Goal: Transaction & Acquisition: Purchase product/service

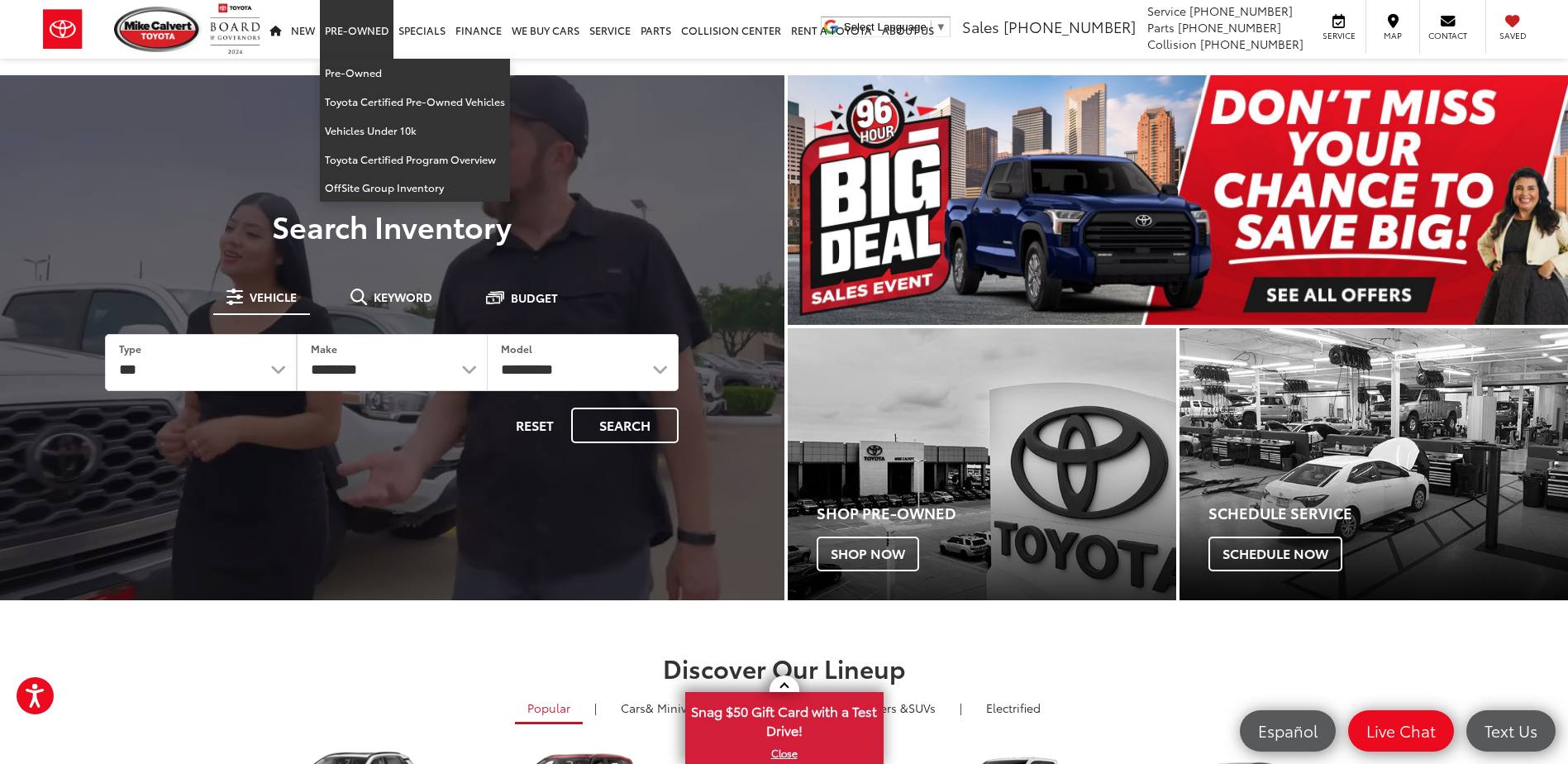
click at [331, 28] on link "Pre-Owned" at bounding box center [356, 29] width 74 height 58
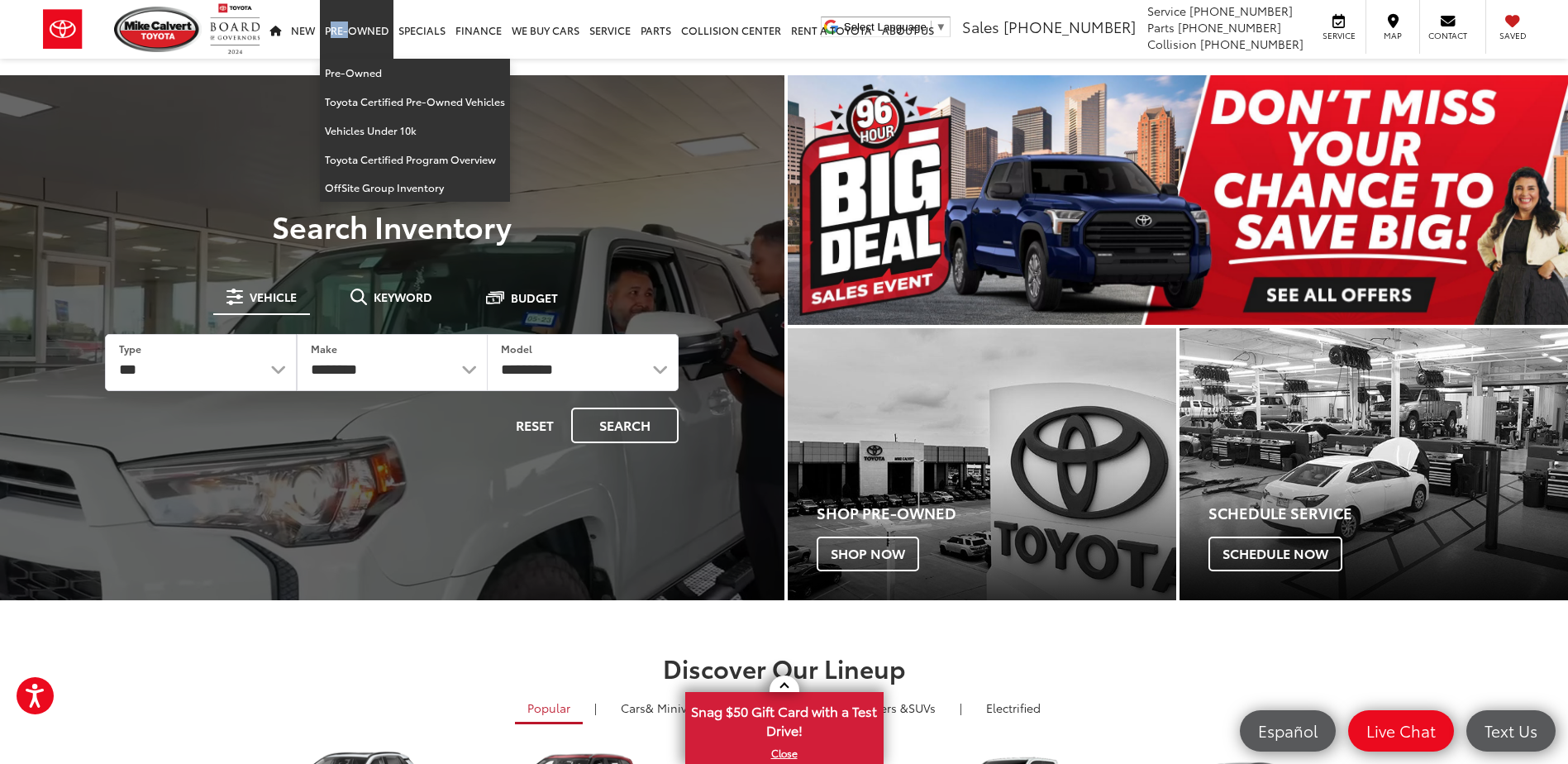
click at [331, 28] on link "Pre-Owned" at bounding box center [356, 29] width 74 height 58
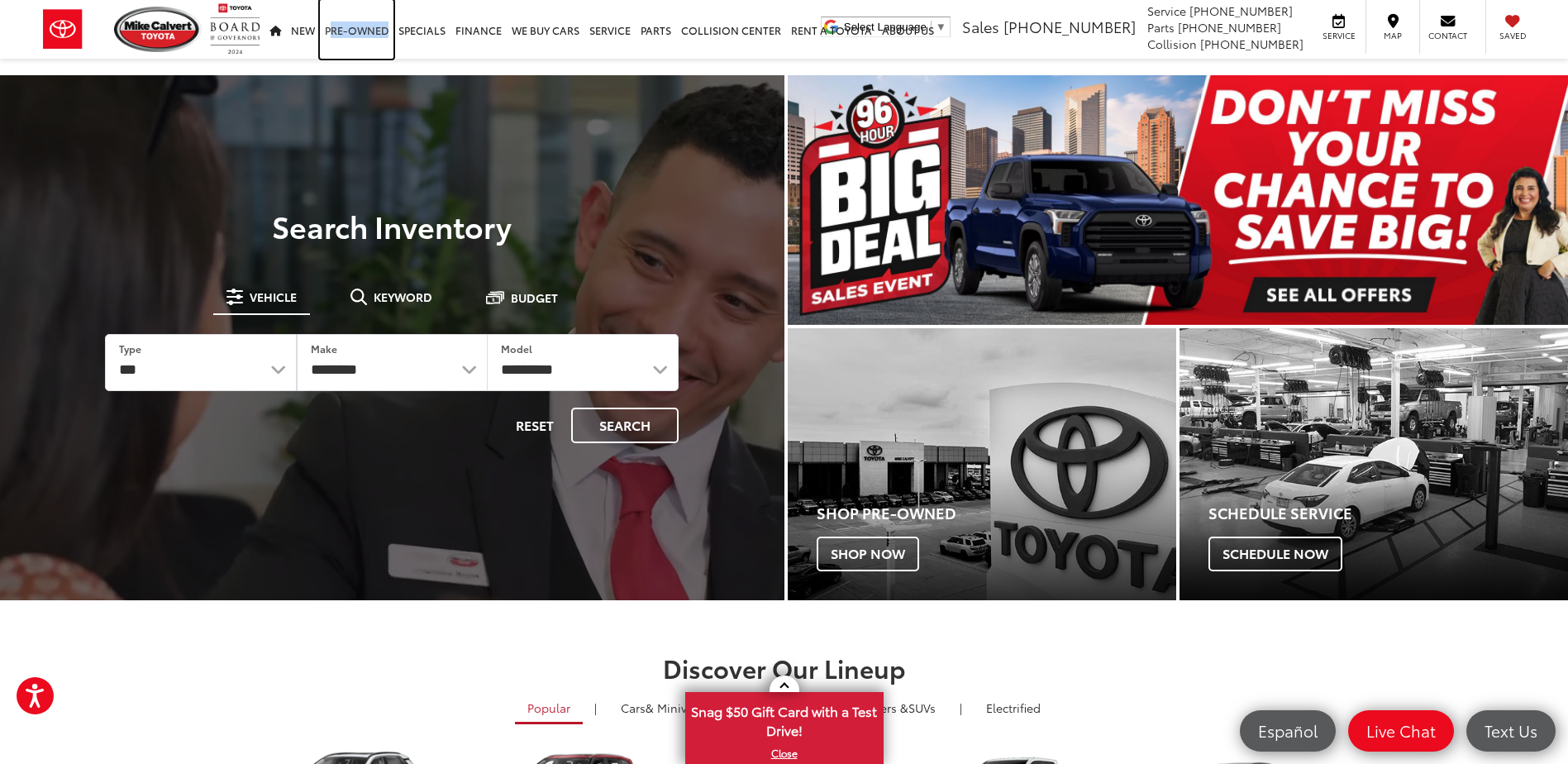
click at [331, 28] on link "Pre-Owned" at bounding box center [356, 29] width 74 height 58
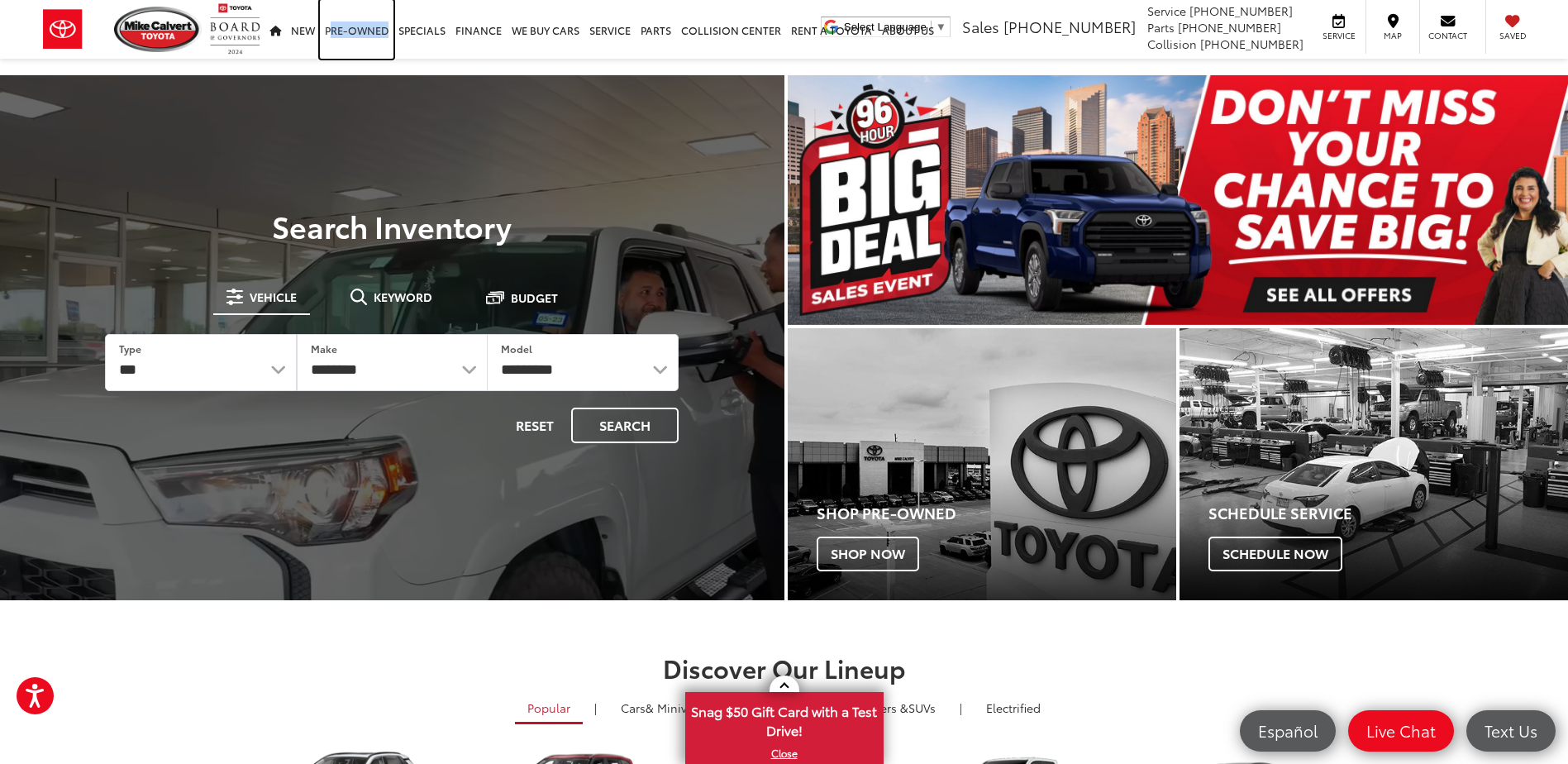
click at [331, 29] on link "Pre-Owned" at bounding box center [356, 29] width 74 height 58
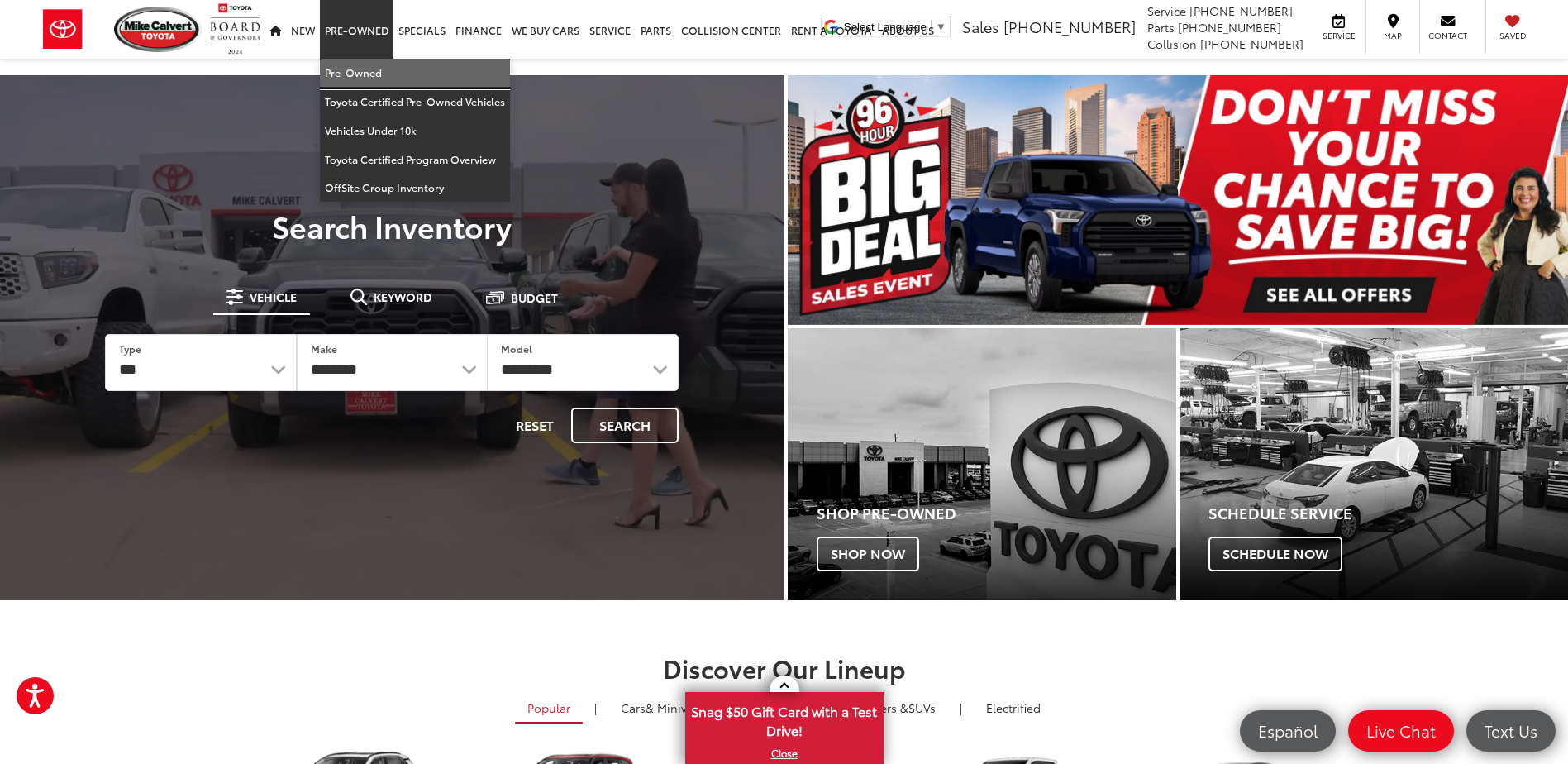
click at [339, 76] on link "Pre-Owned" at bounding box center [415, 73] width 190 height 29
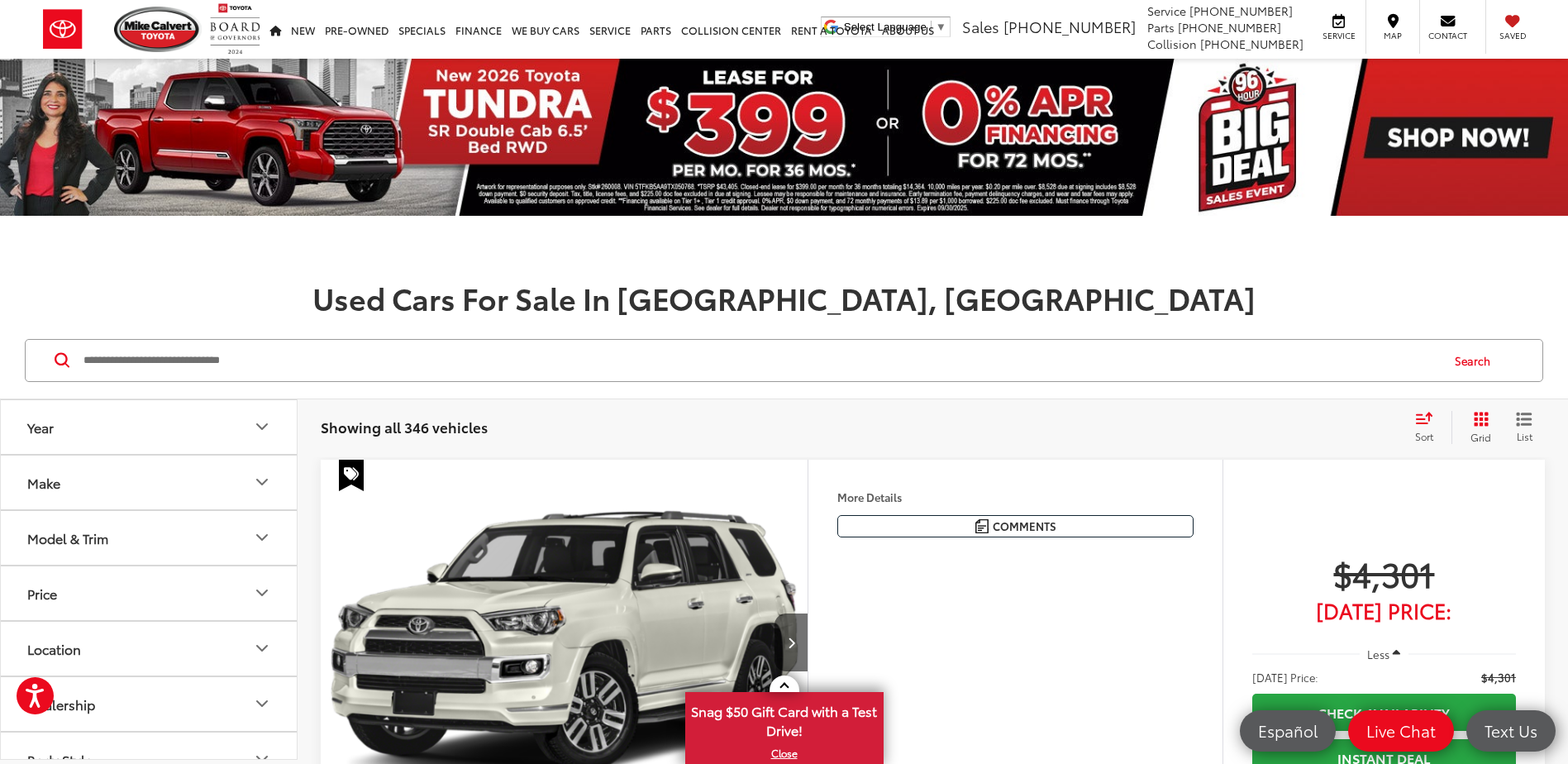
click at [217, 495] on button "Make" at bounding box center [150, 483] width 298 height 54
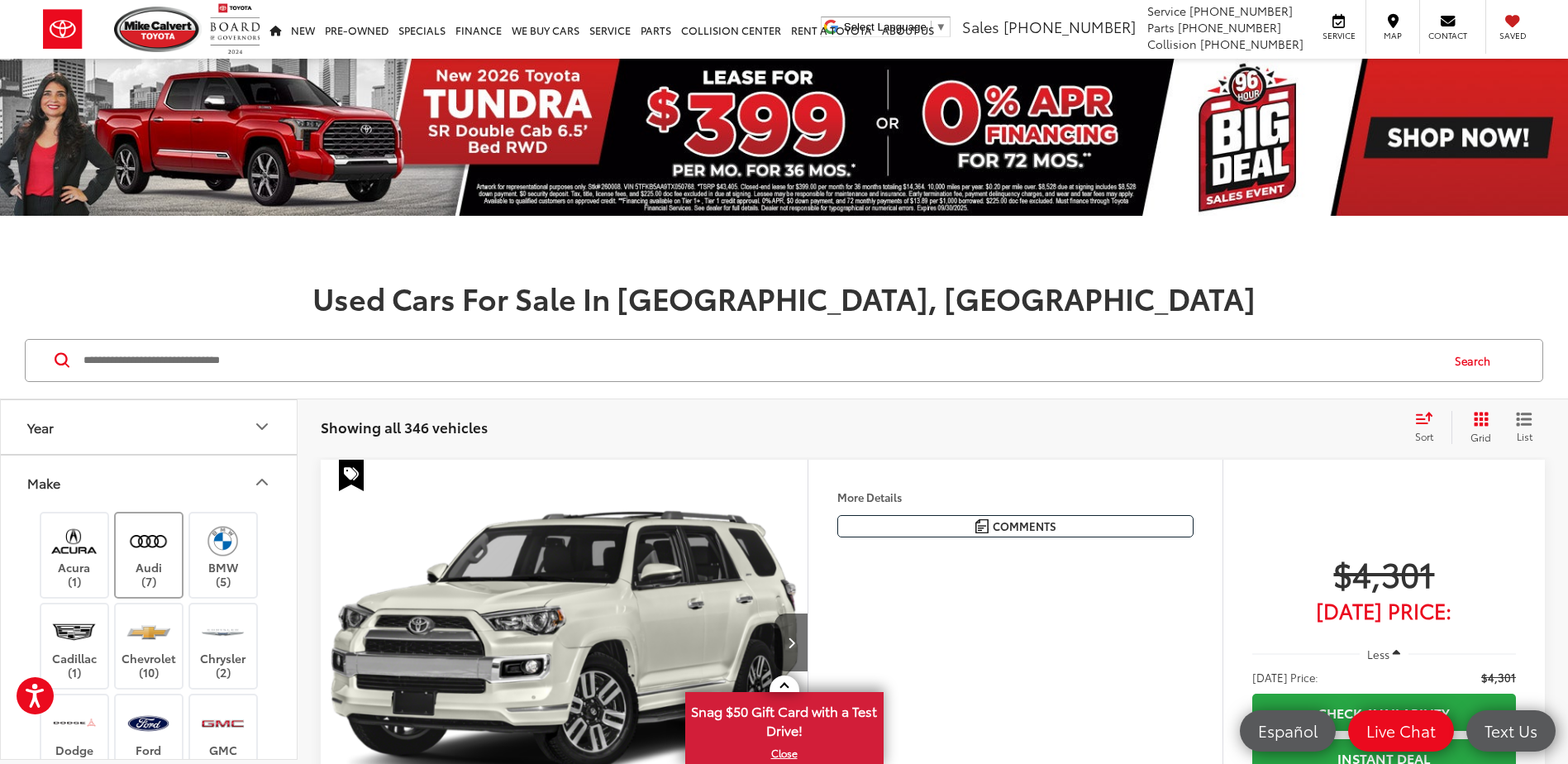
click at [154, 554] on img at bounding box center [148, 540] width 46 height 39
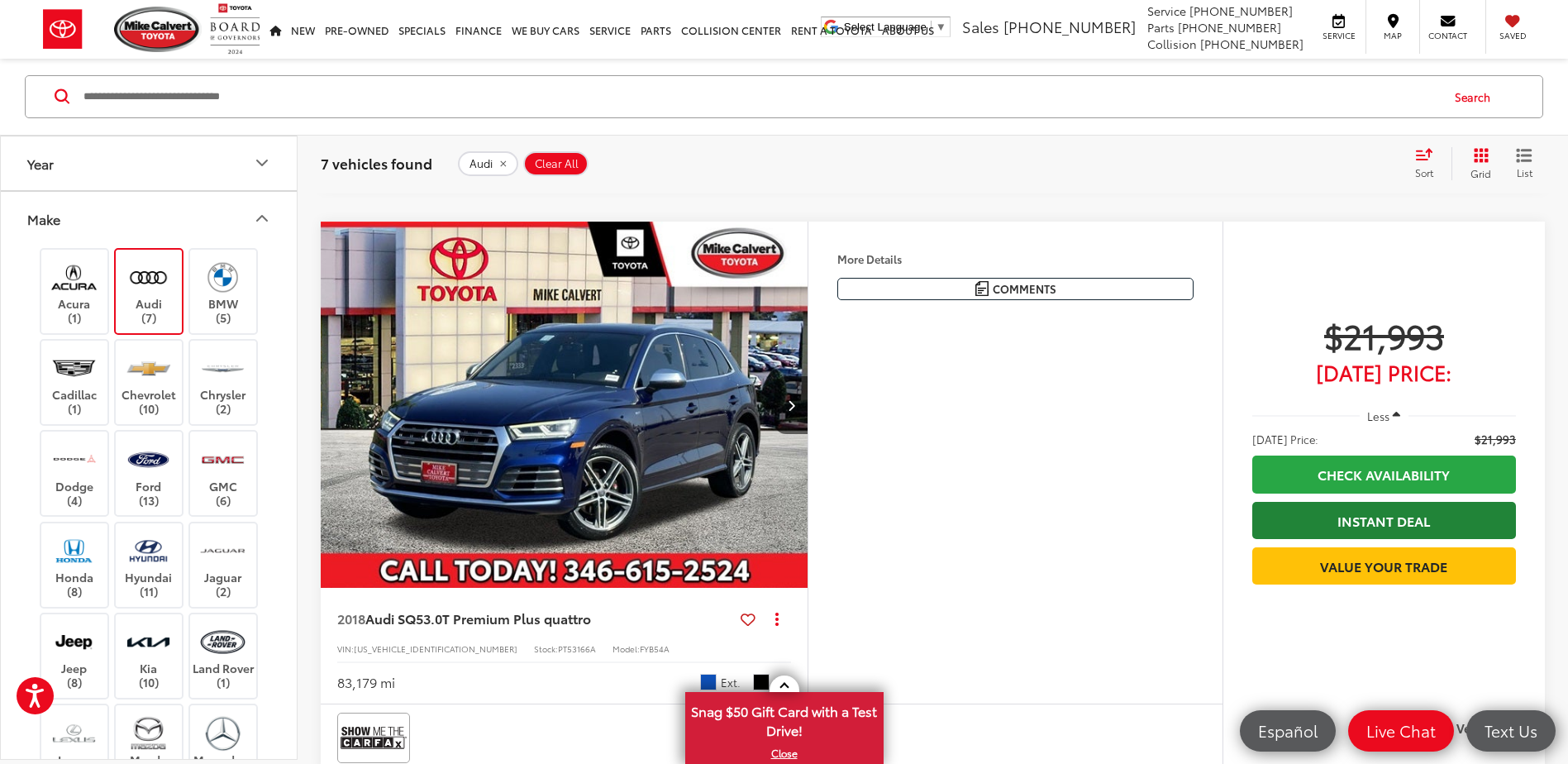
scroll to position [1985, 0]
click at [540, 373] on img "2018 Audi SQ5 3.0T Premium Plus quattro 0" at bounding box center [564, 406] width 489 height 367
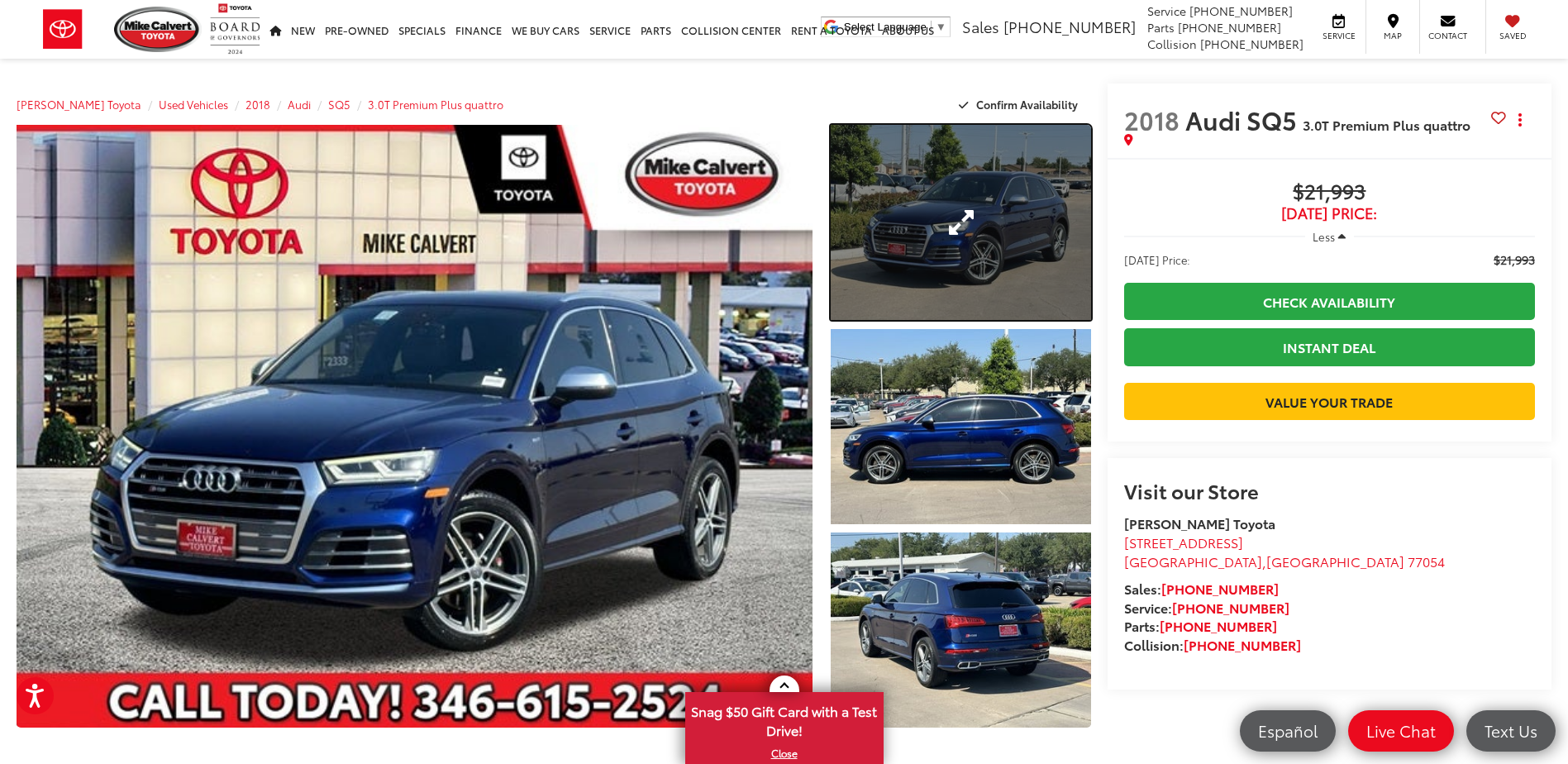
click at [858, 256] on link "Expand Photo 1" at bounding box center [960, 222] width 259 height 195
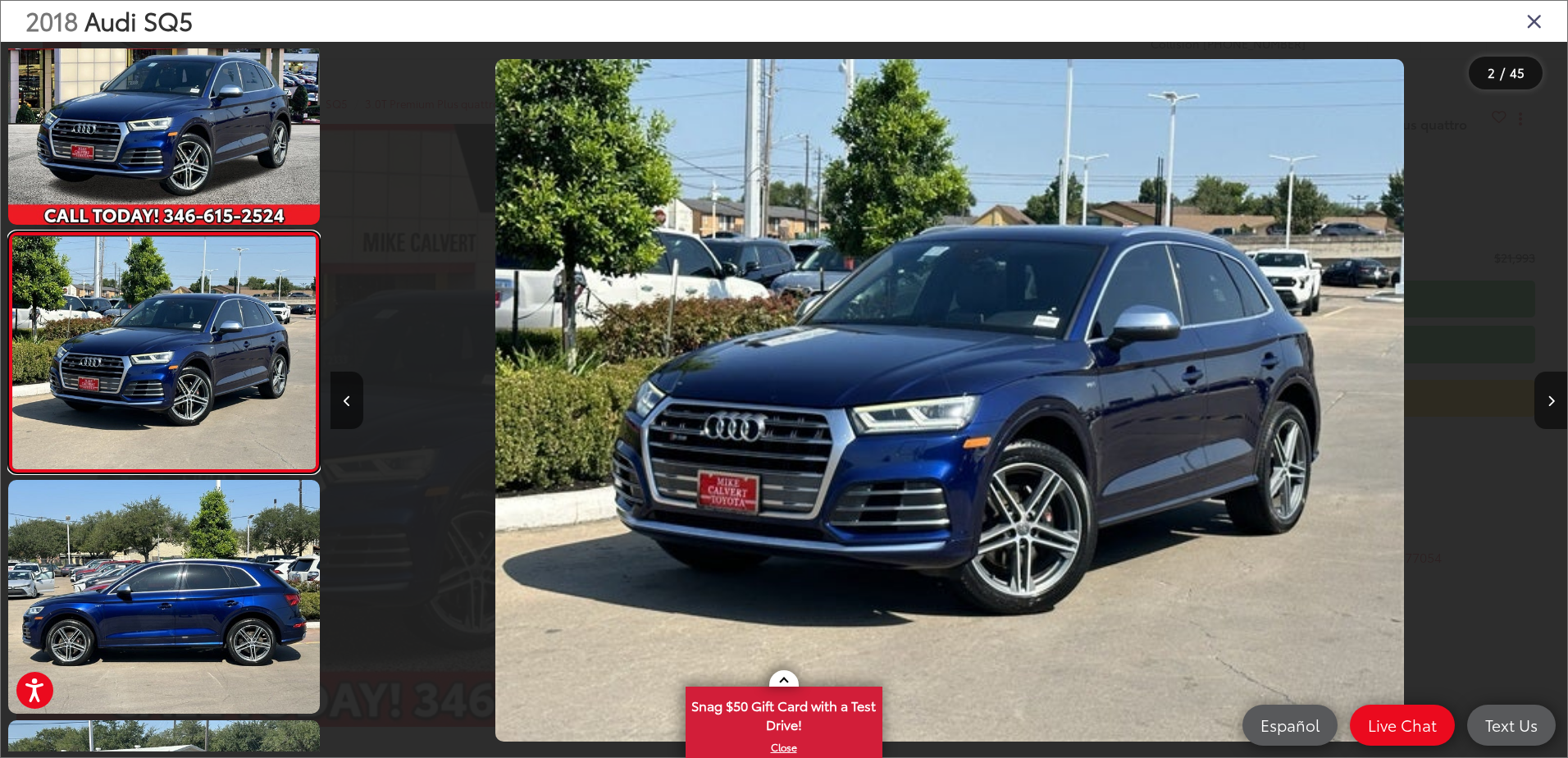
scroll to position [0, 1237]
click at [1545, 395] on button "Next image" at bounding box center [1550, 400] width 33 height 57
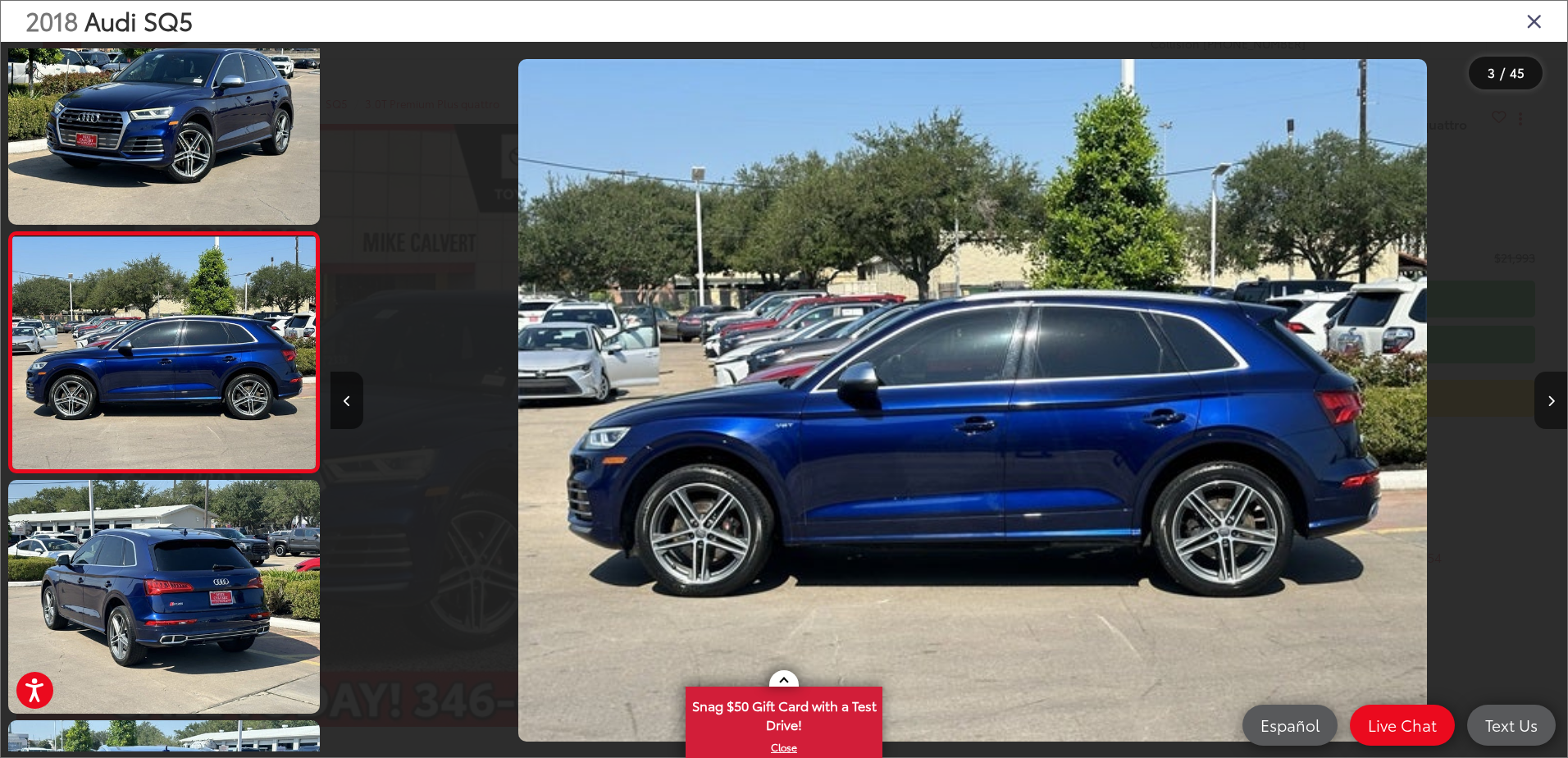
scroll to position [0, 2474]
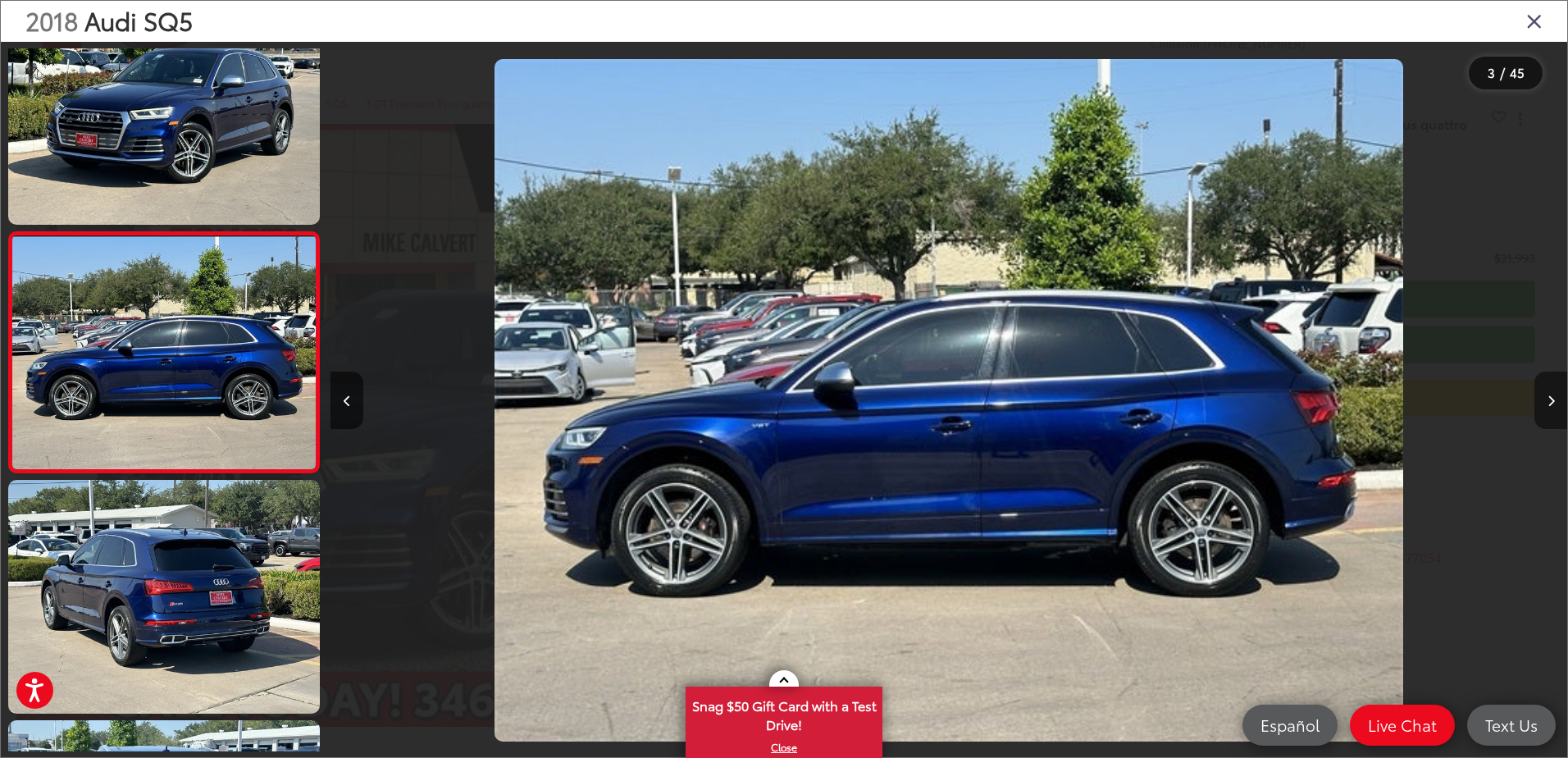
click at [1545, 395] on button "Next image" at bounding box center [1550, 400] width 33 height 57
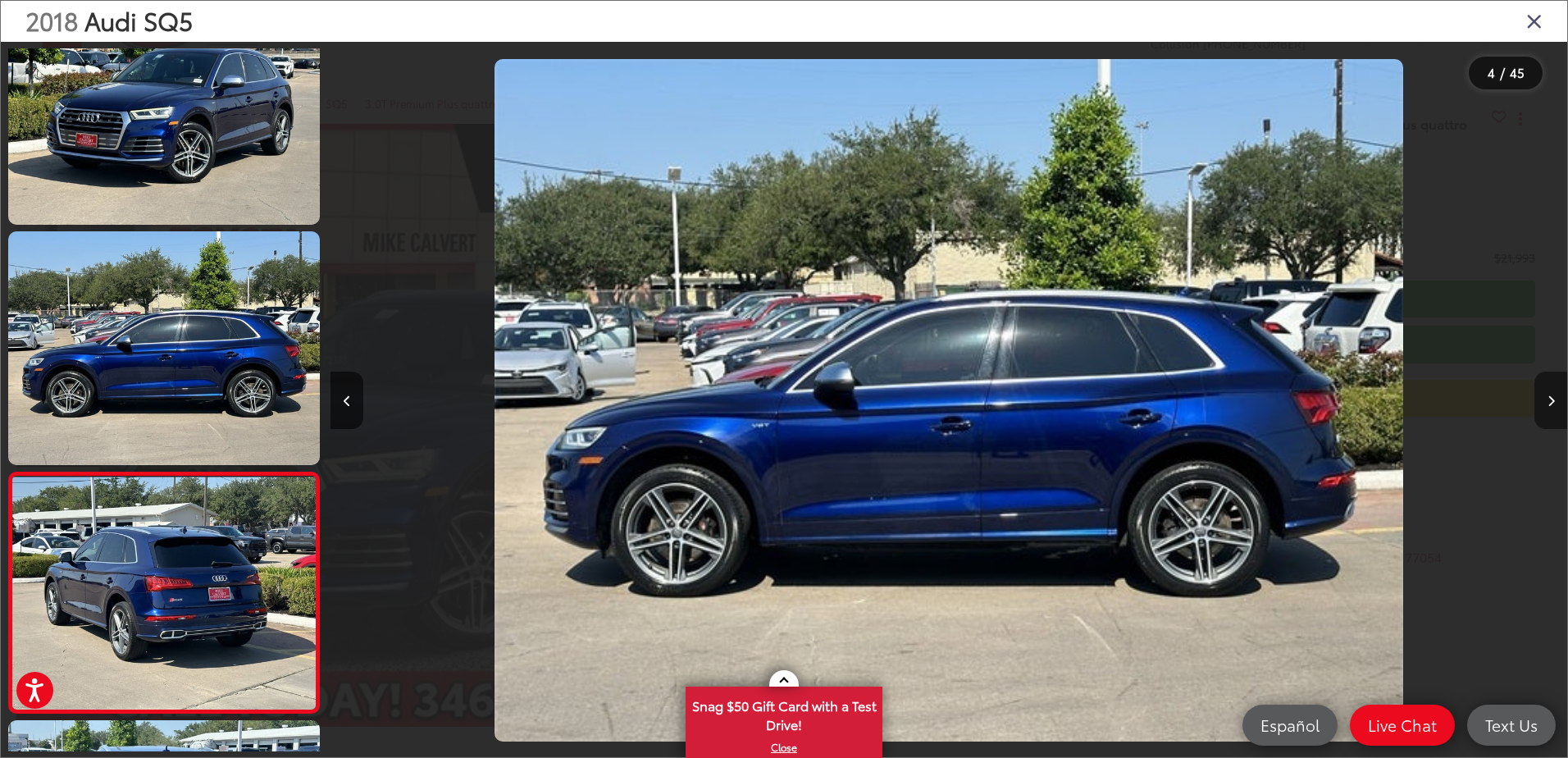
click at [1545, 395] on button "Next image" at bounding box center [1550, 400] width 33 height 57
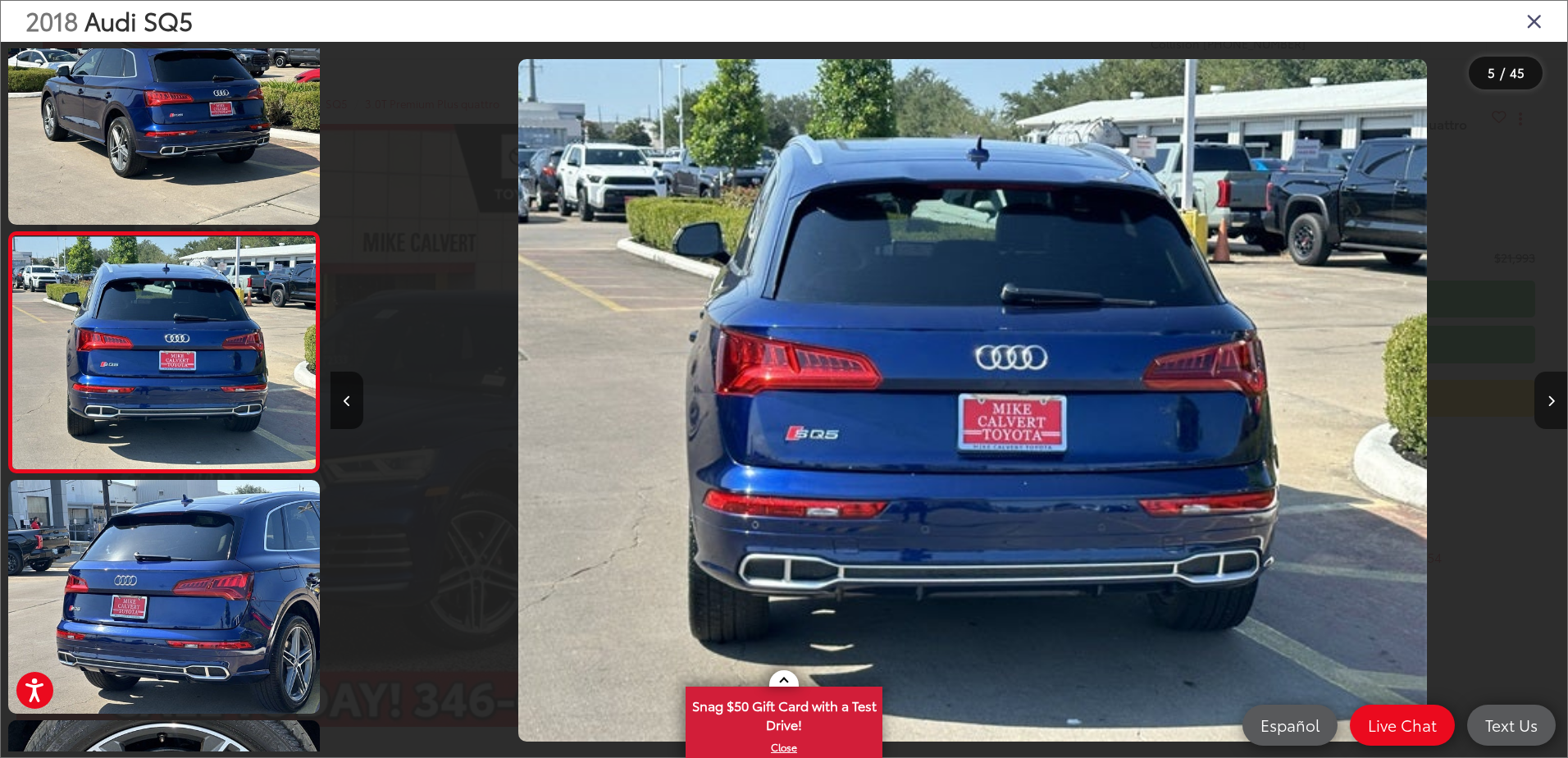
scroll to position [0, 4947]
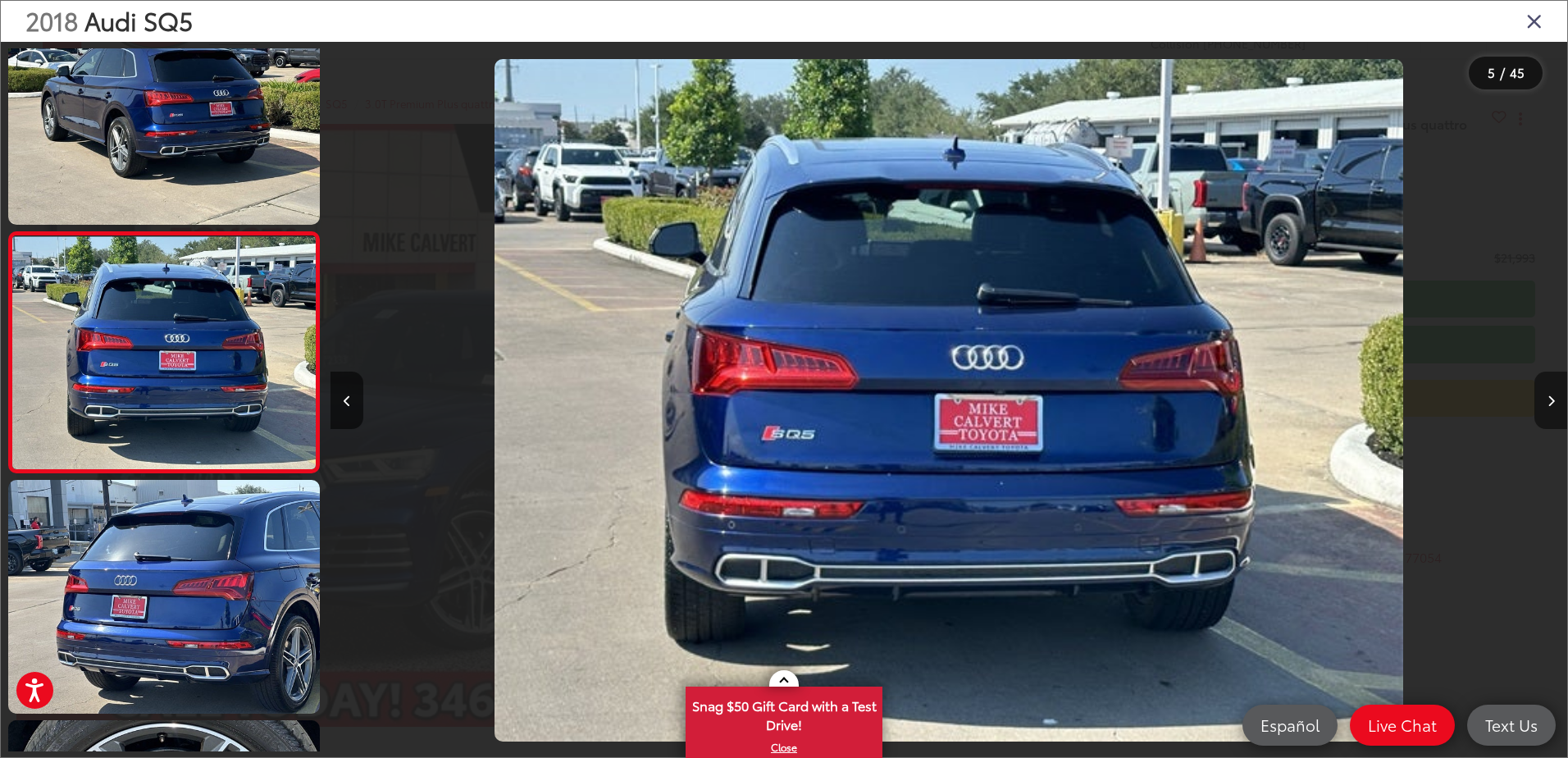
click at [1545, 395] on button "Next image" at bounding box center [1550, 400] width 33 height 57
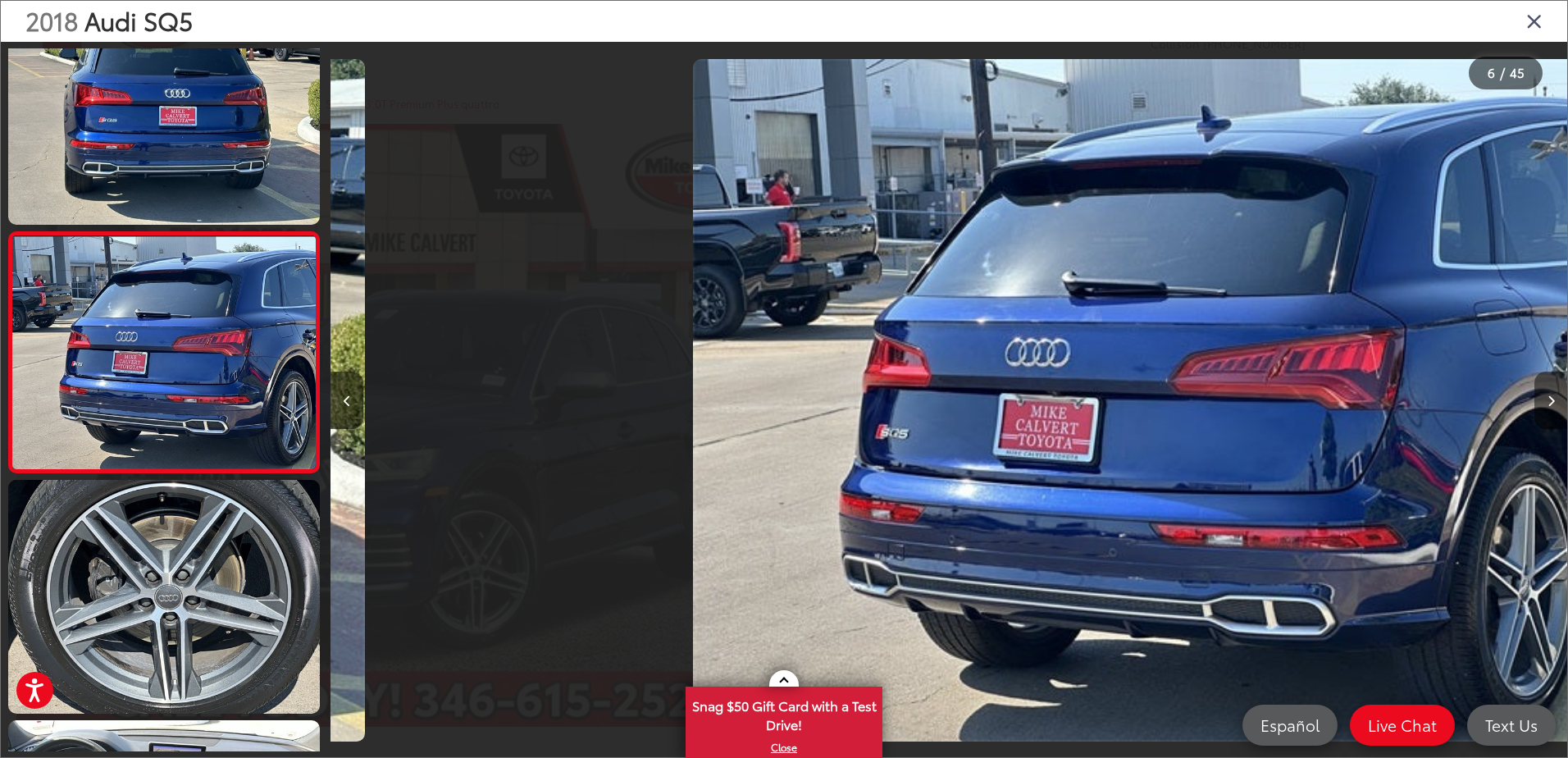
scroll to position [0, 6184]
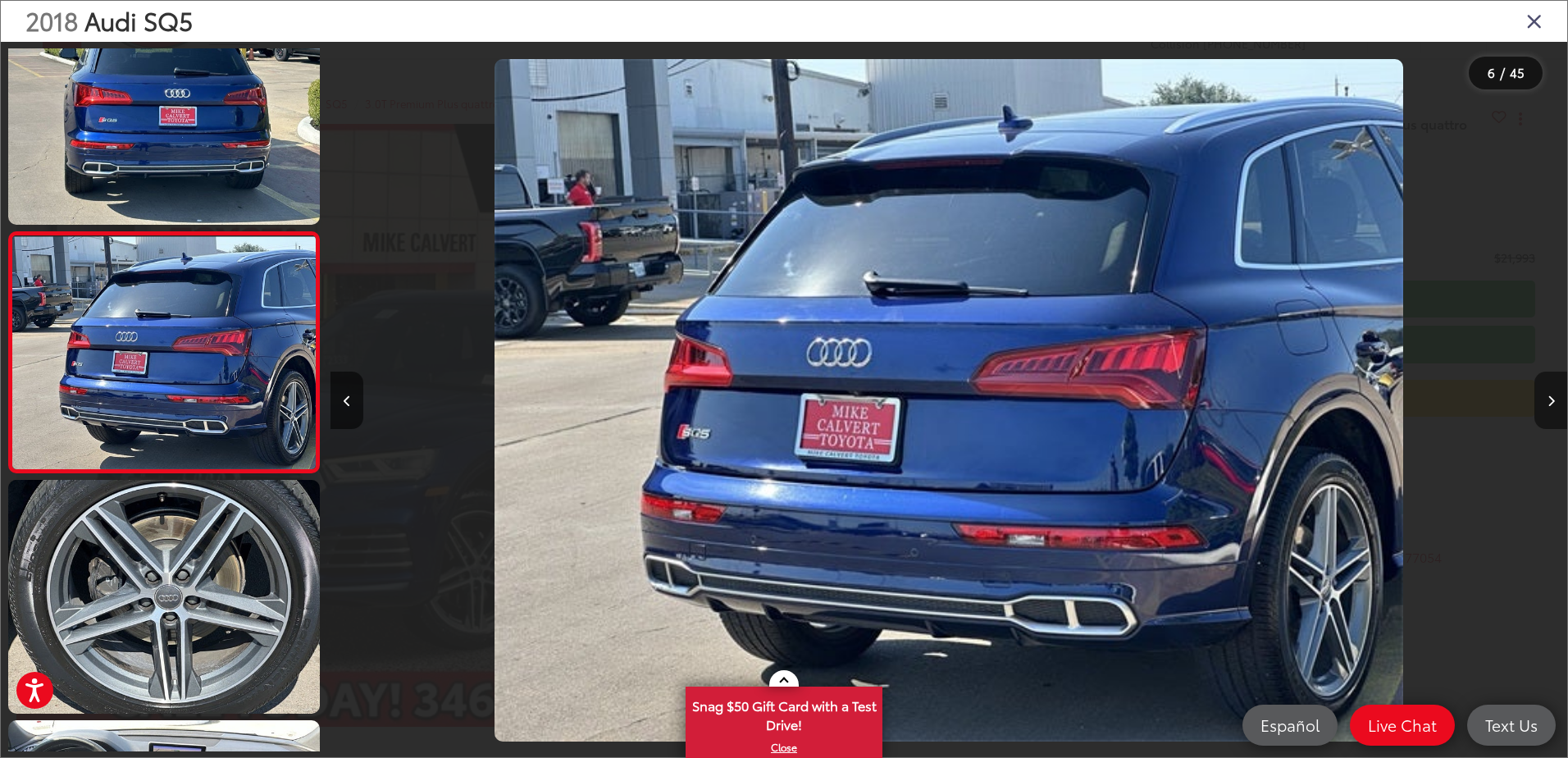
click at [1545, 395] on button "Next image" at bounding box center [1550, 400] width 33 height 57
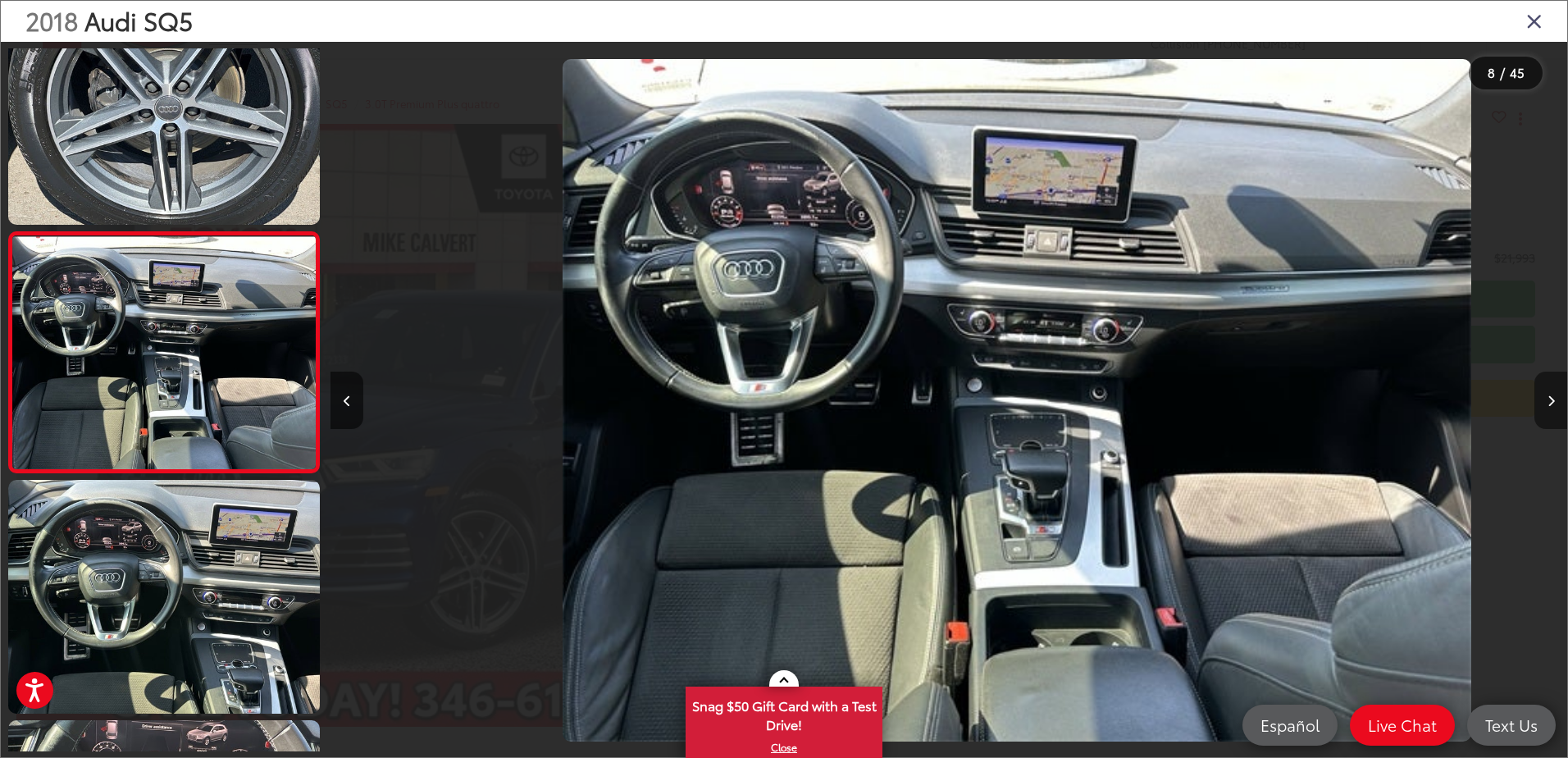
scroll to position [0, 8658]
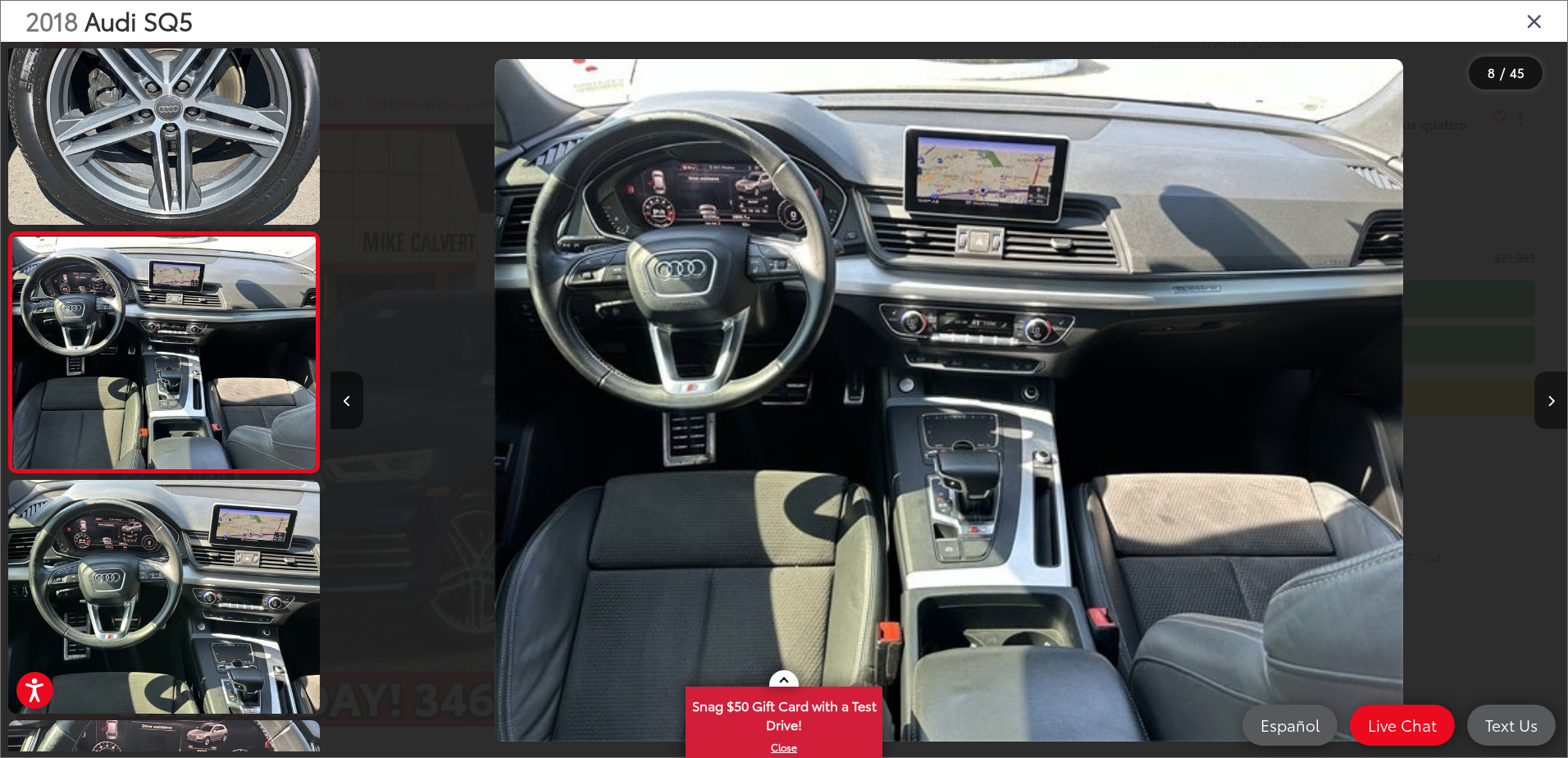
click at [1545, 394] on button "Next image" at bounding box center [1550, 400] width 33 height 57
click at [1544, 394] on button "Next image" at bounding box center [1550, 400] width 33 height 57
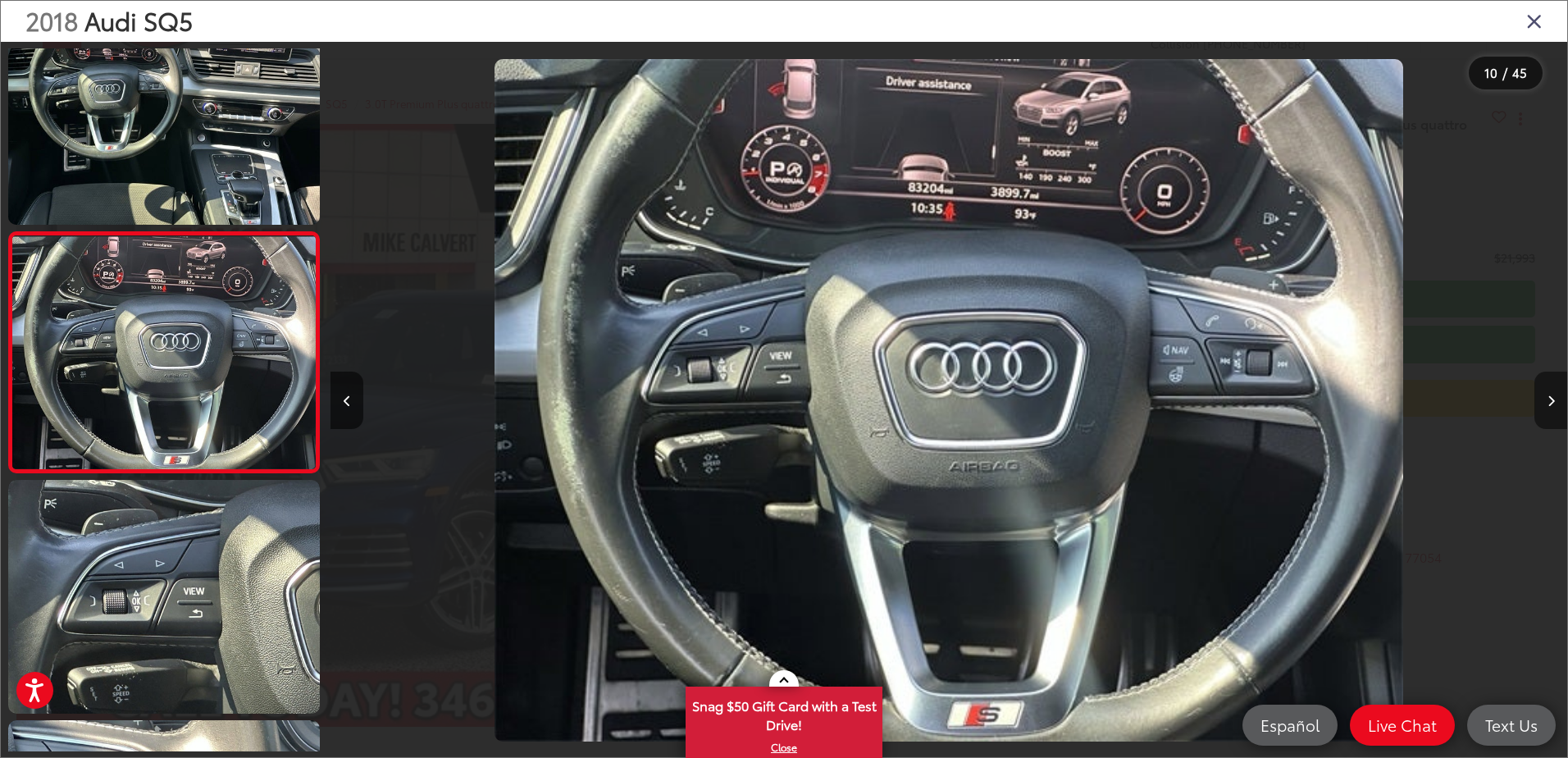
click at [1543, 394] on button "Next image" at bounding box center [1550, 400] width 33 height 57
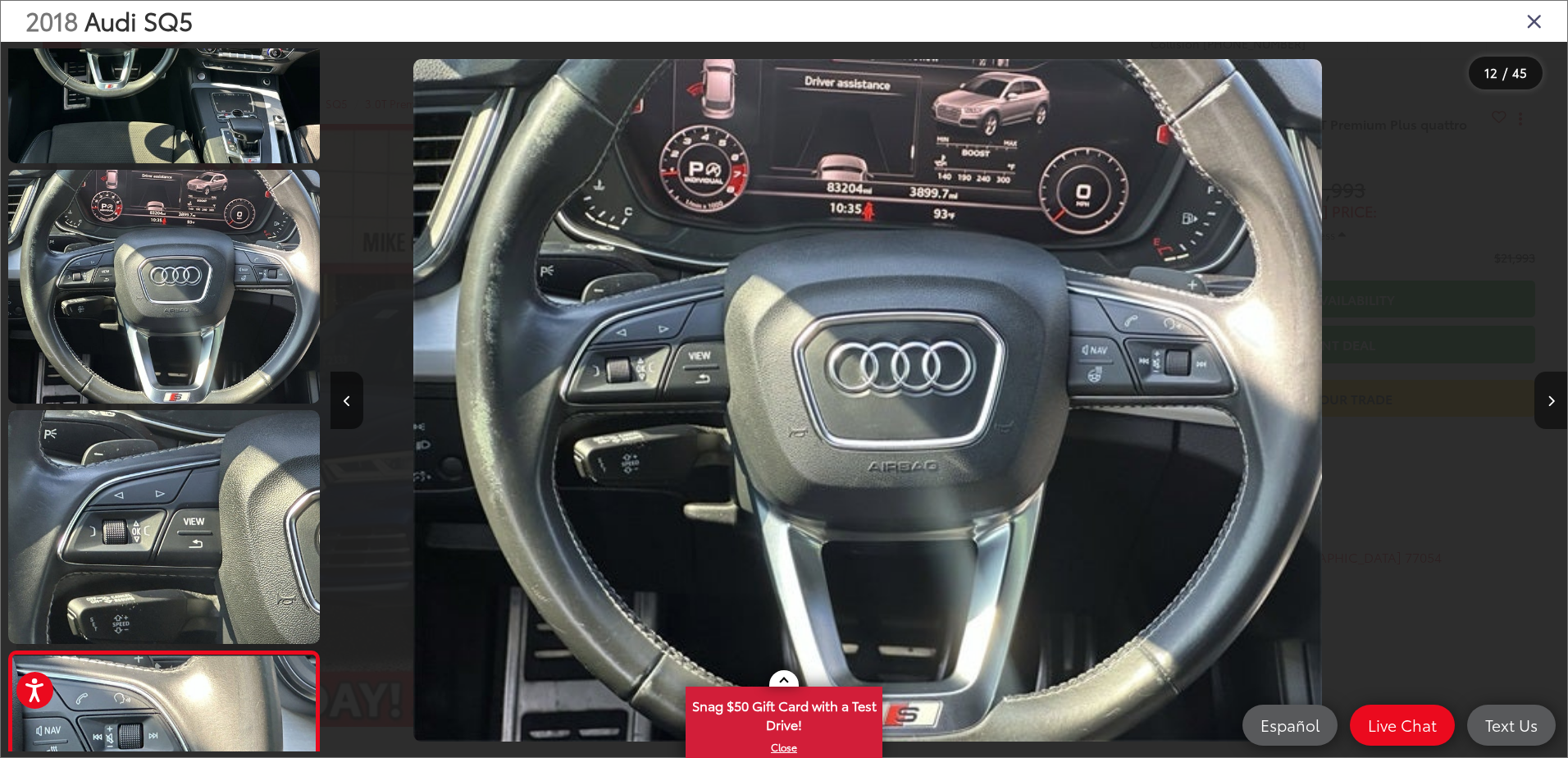
click at [1543, 394] on button "Next image" at bounding box center [1550, 400] width 33 height 57
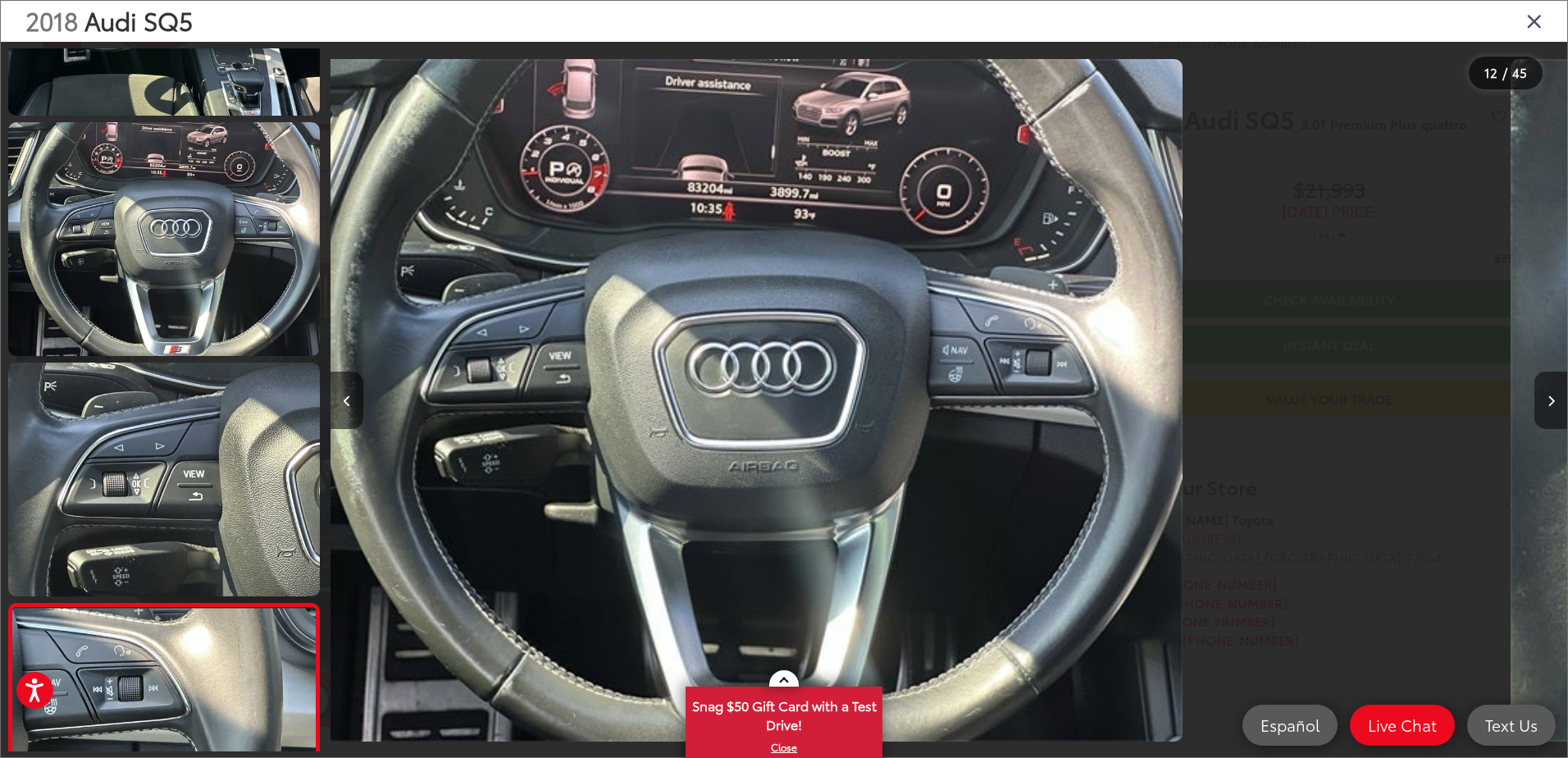
click at [1543, 394] on button "Next image" at bounding box center [1550, 400] width 33 height 57
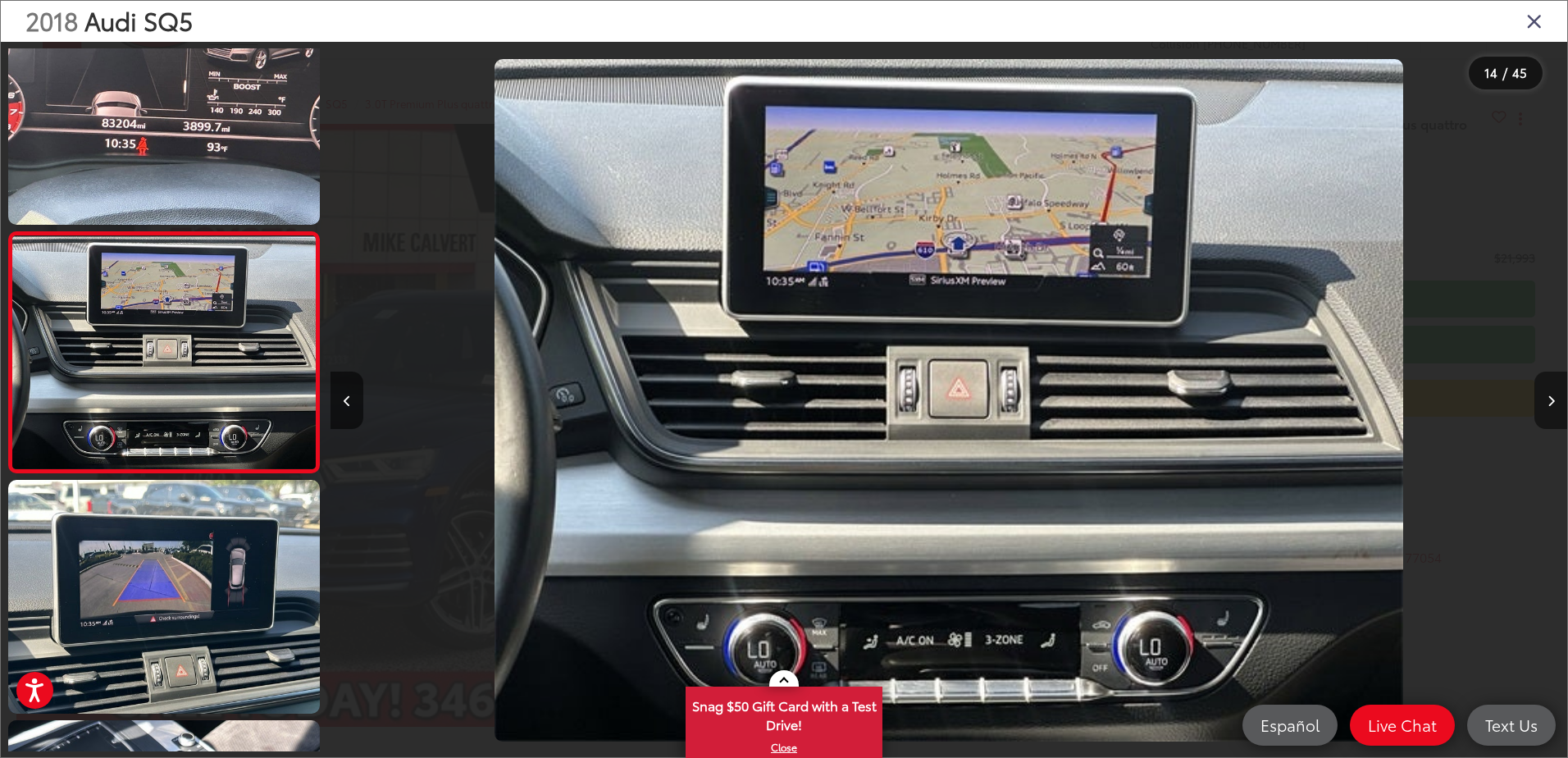
click at [1542, 394] on button "Next image" at bounding box center [1550, 400] width 33 height 57
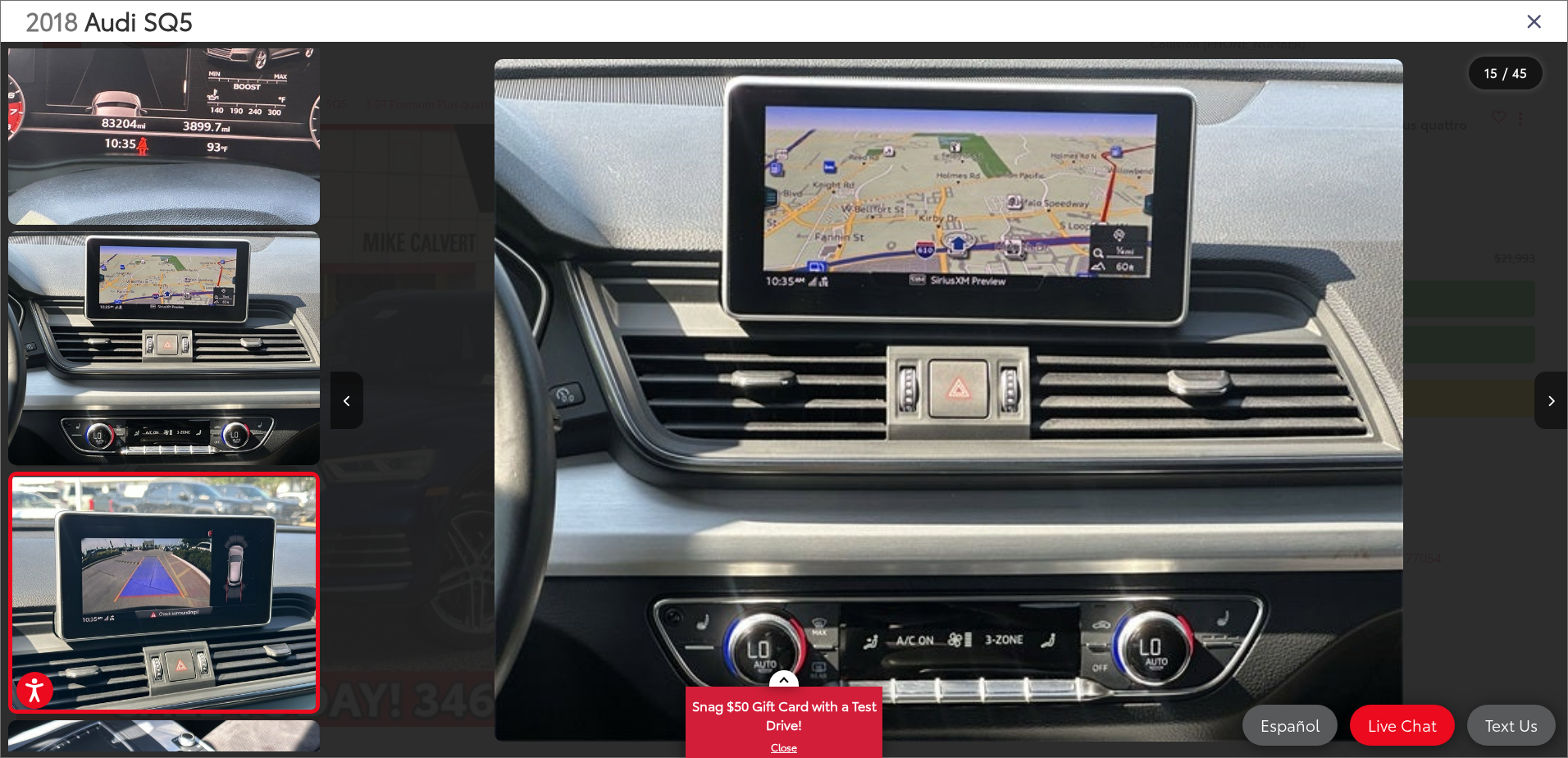
click at [1542, 394] on button "Next image" at bounding box center [1550, 400] width 33 height 57
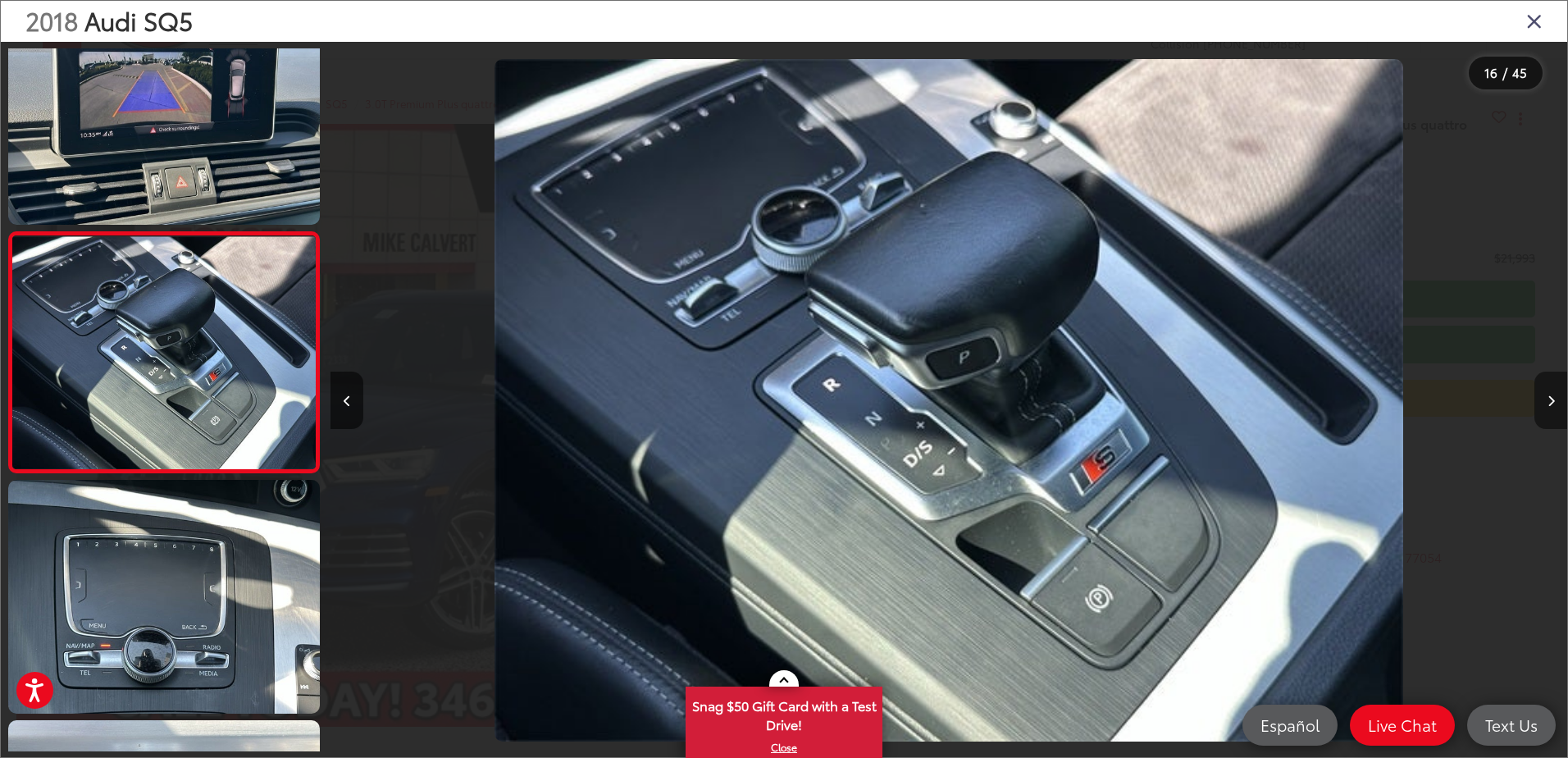
click at [1542, 394] on button "Next image" at bounding box center [1550, 400] width 33 height 57
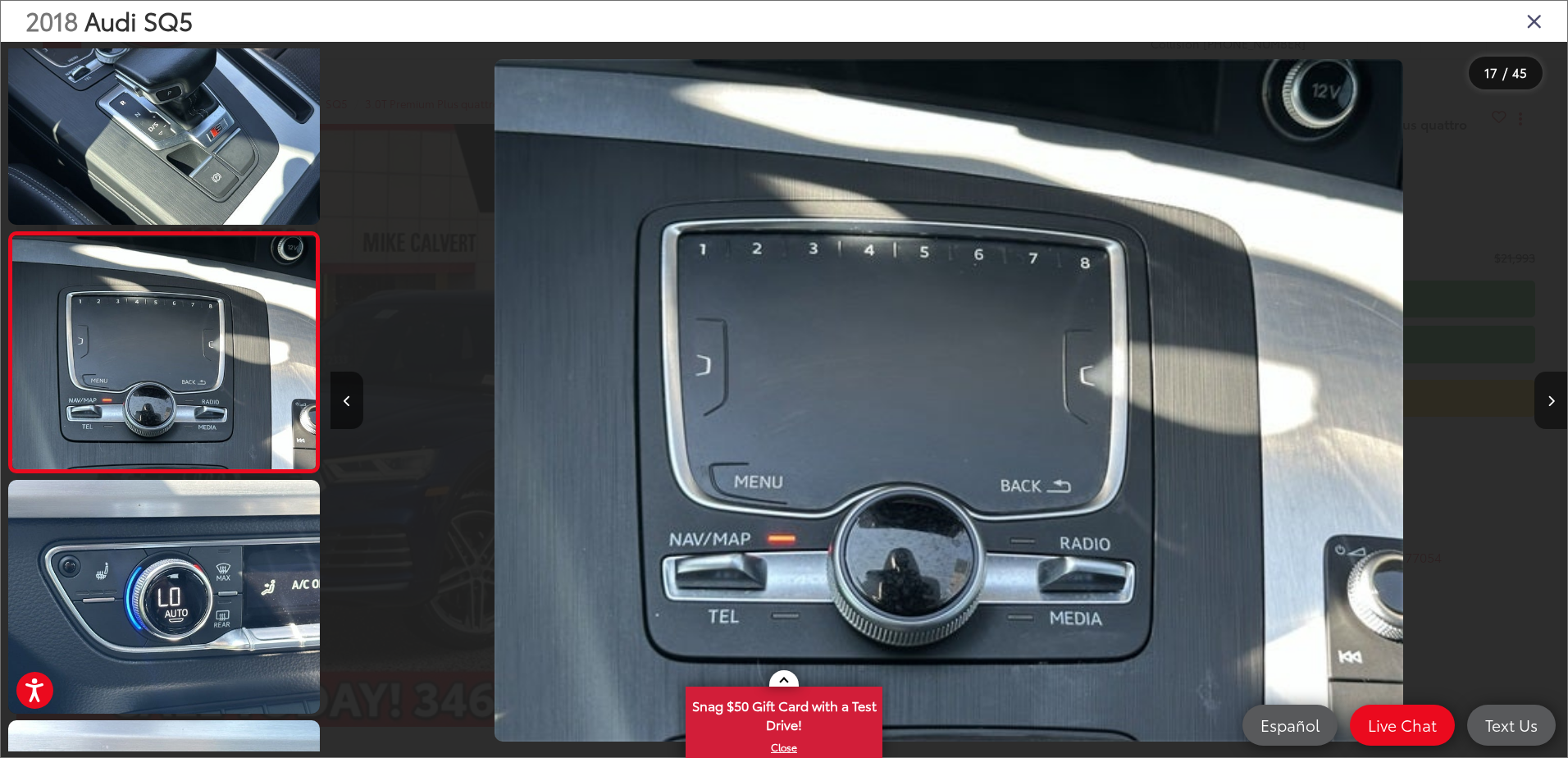
click at [1542, 394] on button "Next image" at bounding box center [1550, 400] width 33 height 57
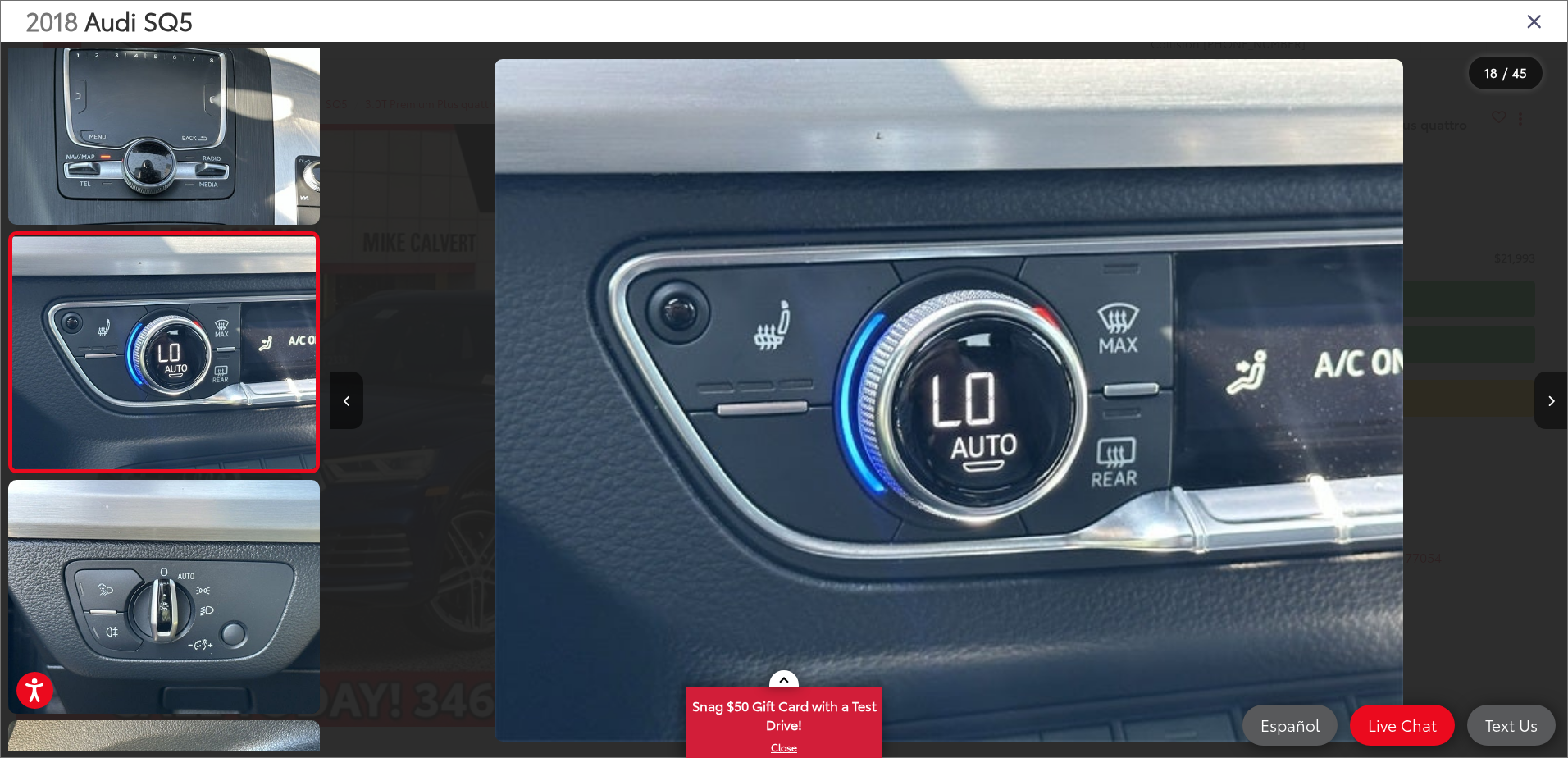
click at [1542, 394] on button "Next image" at bounding box center [1550, 400] width 33 height 57
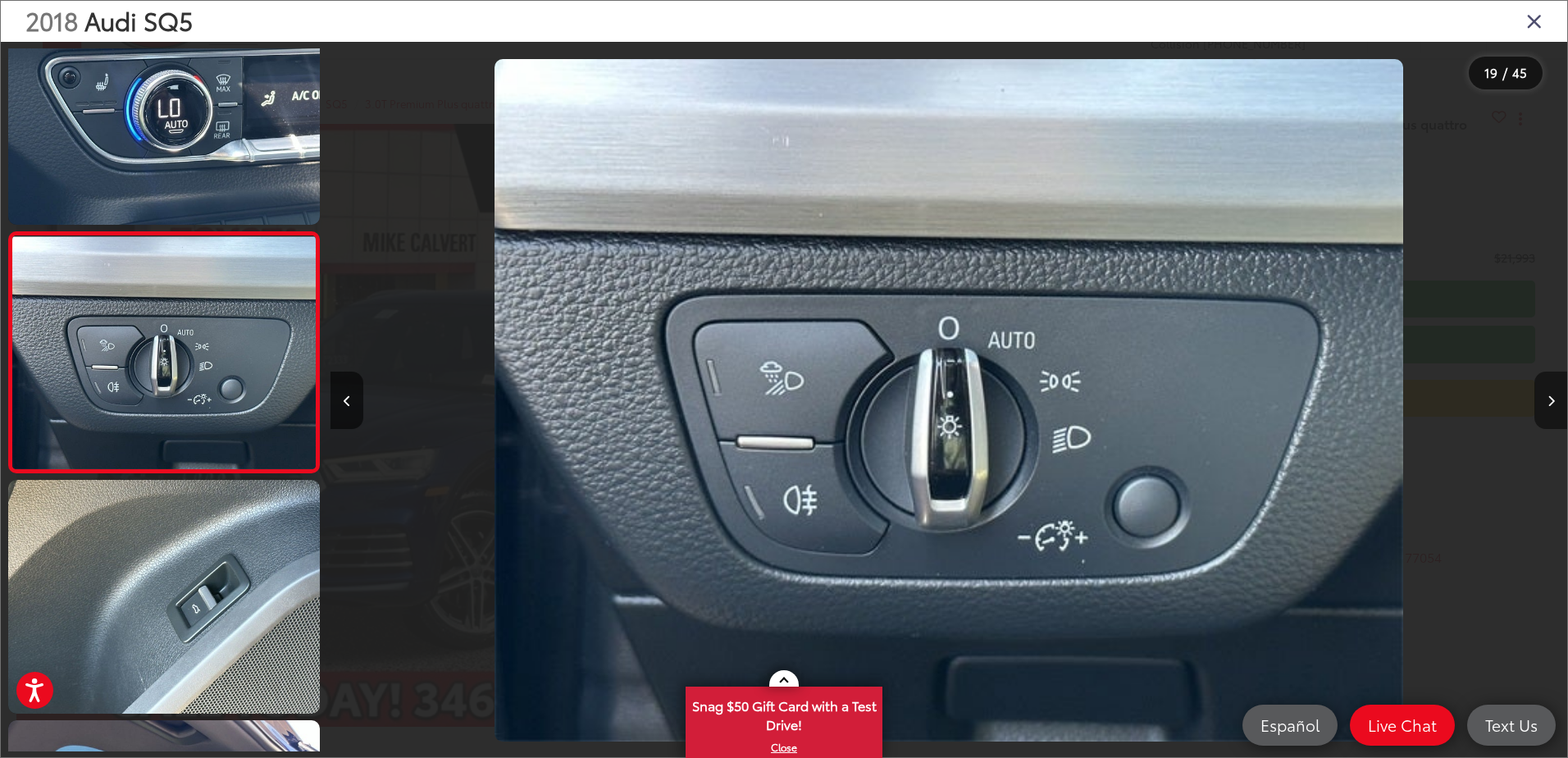
click at [1542, 394] on button "Next image" at bounding box center [1550, 400] width 33 height 57
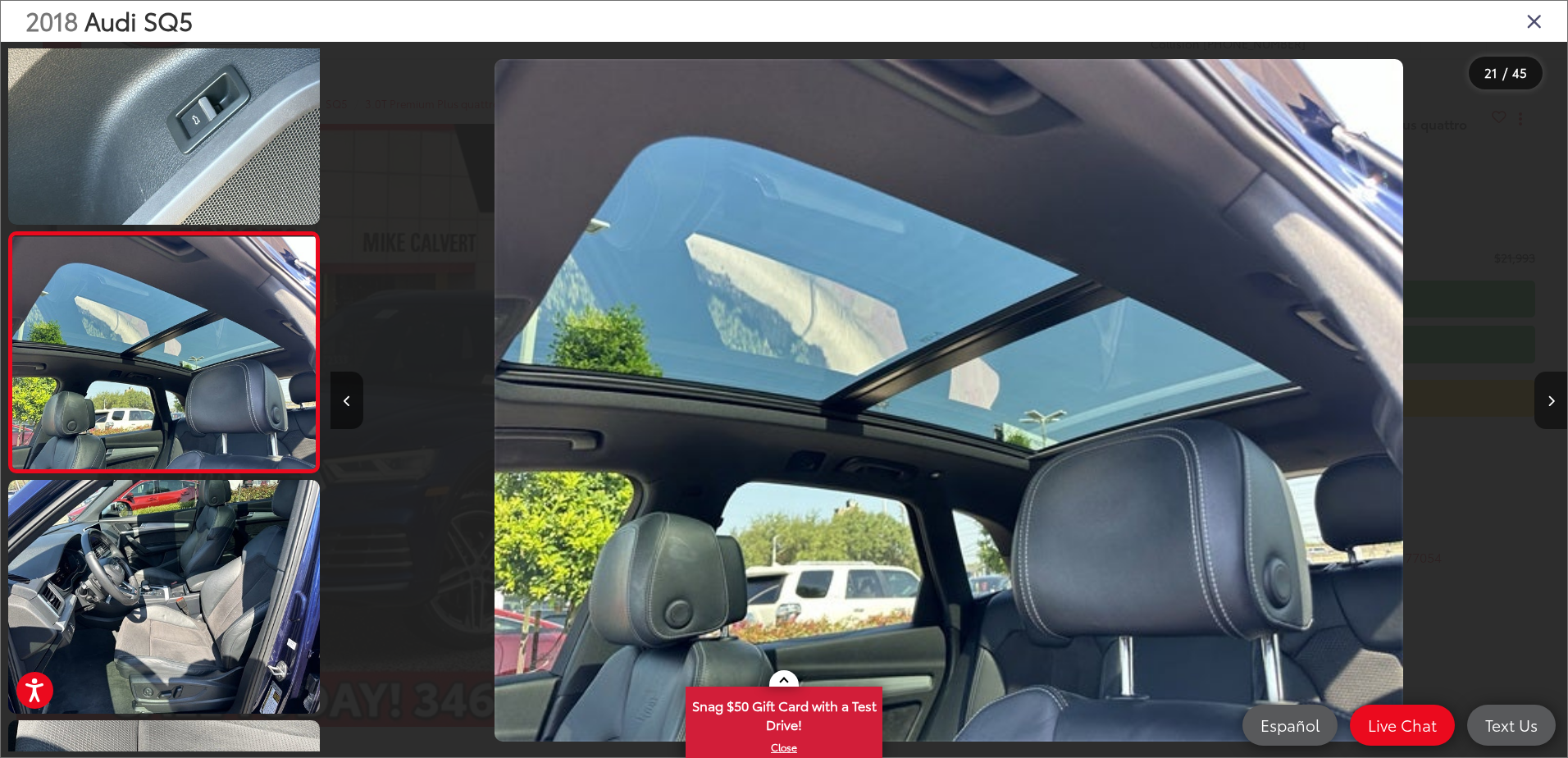
click at [1542, 394] on button "Next image" at bounding box center [1550, 400] width 33 height 57
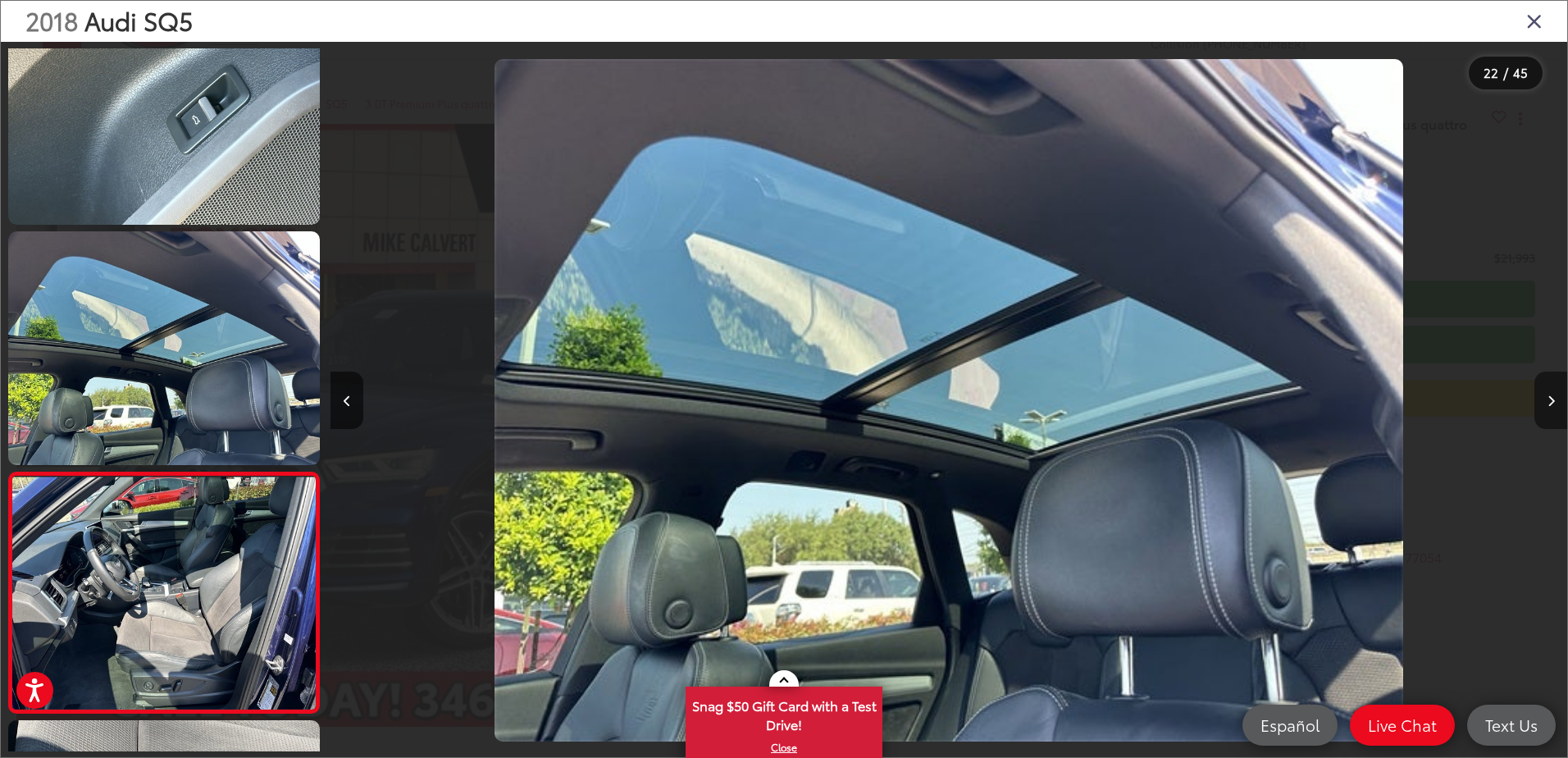
click at [1542, 394] on button "Next image" at bounding box center [1550, 400] width 33 height 57
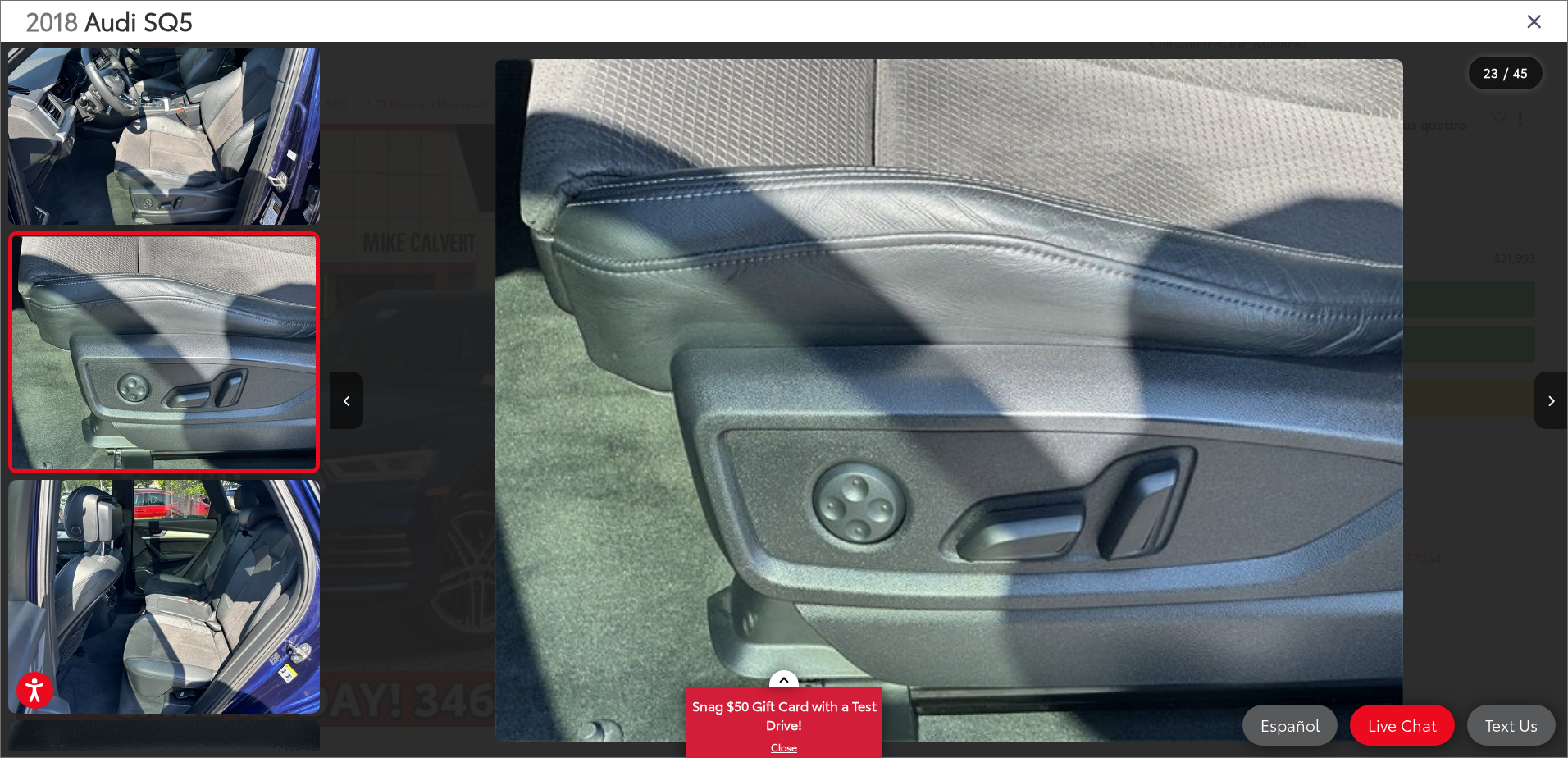
click at [1542, 394] on button "Next image" at bounding box center [1550, 400] width 33 height 57
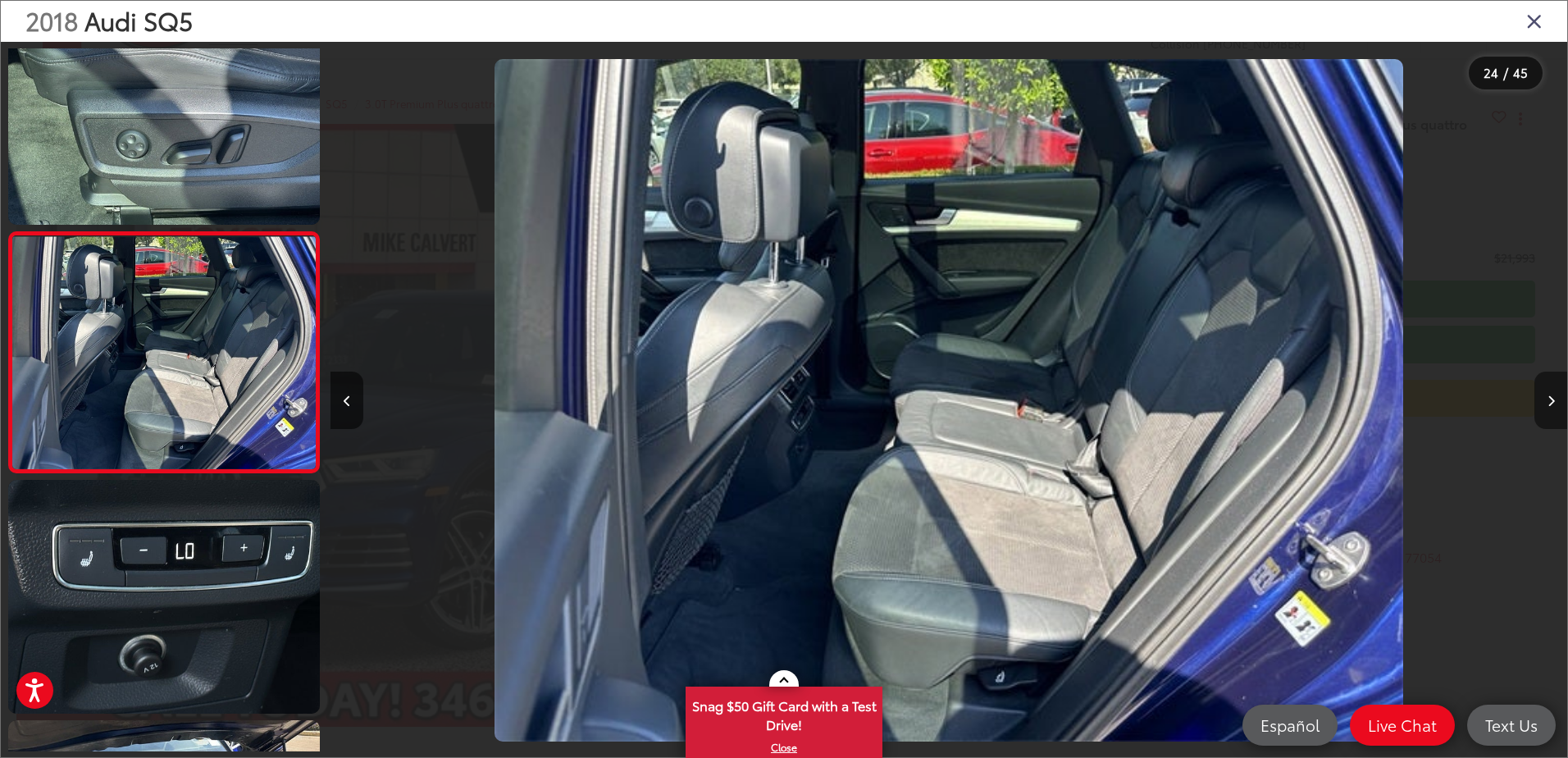
click at [1542, 394] on button "Next image" at bounding box center [1550, 400] width 33 height 57
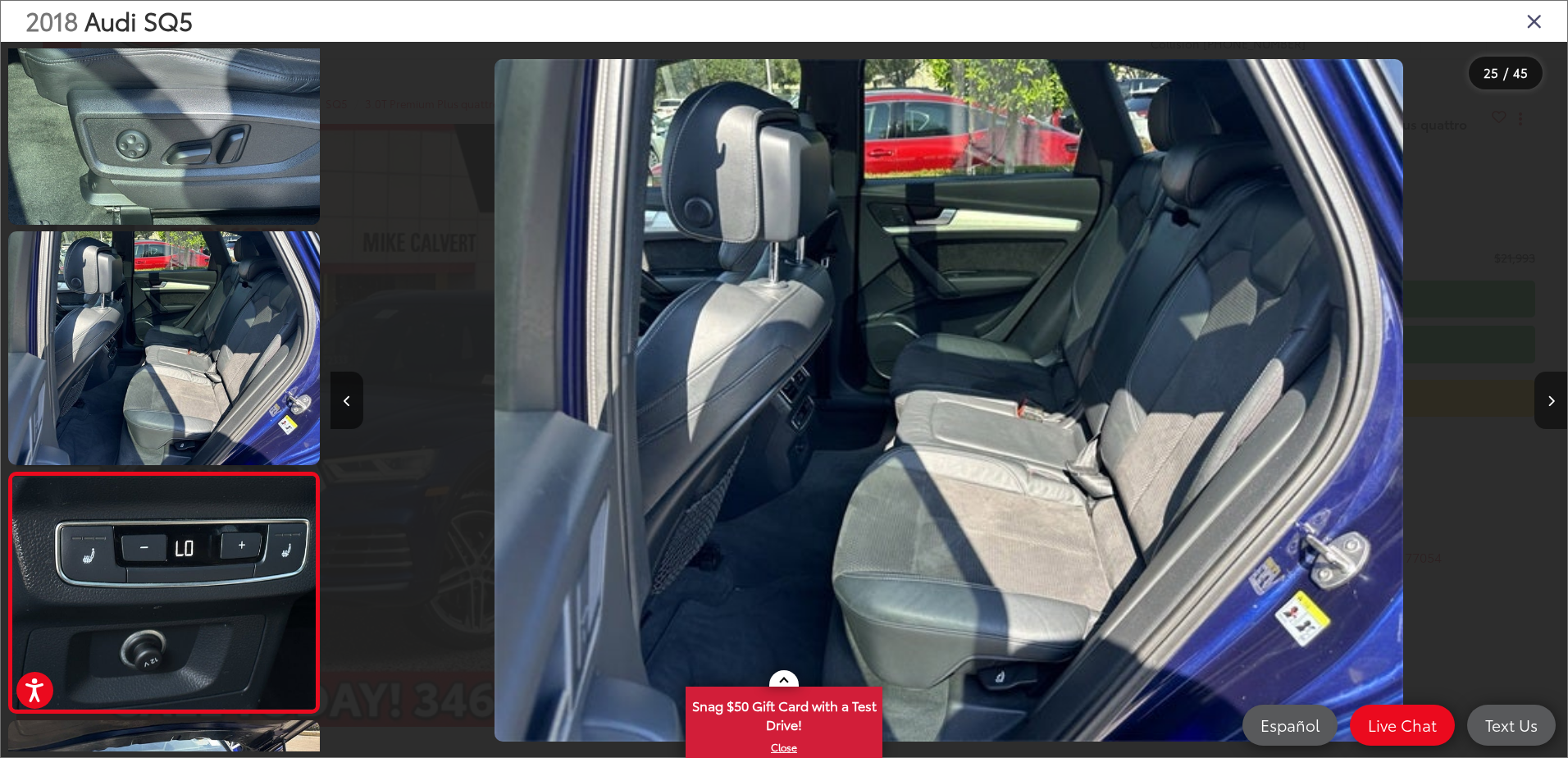
click at [1542, 394] on button "Next image" at bounding box center [1550, 400] width 33 height 57
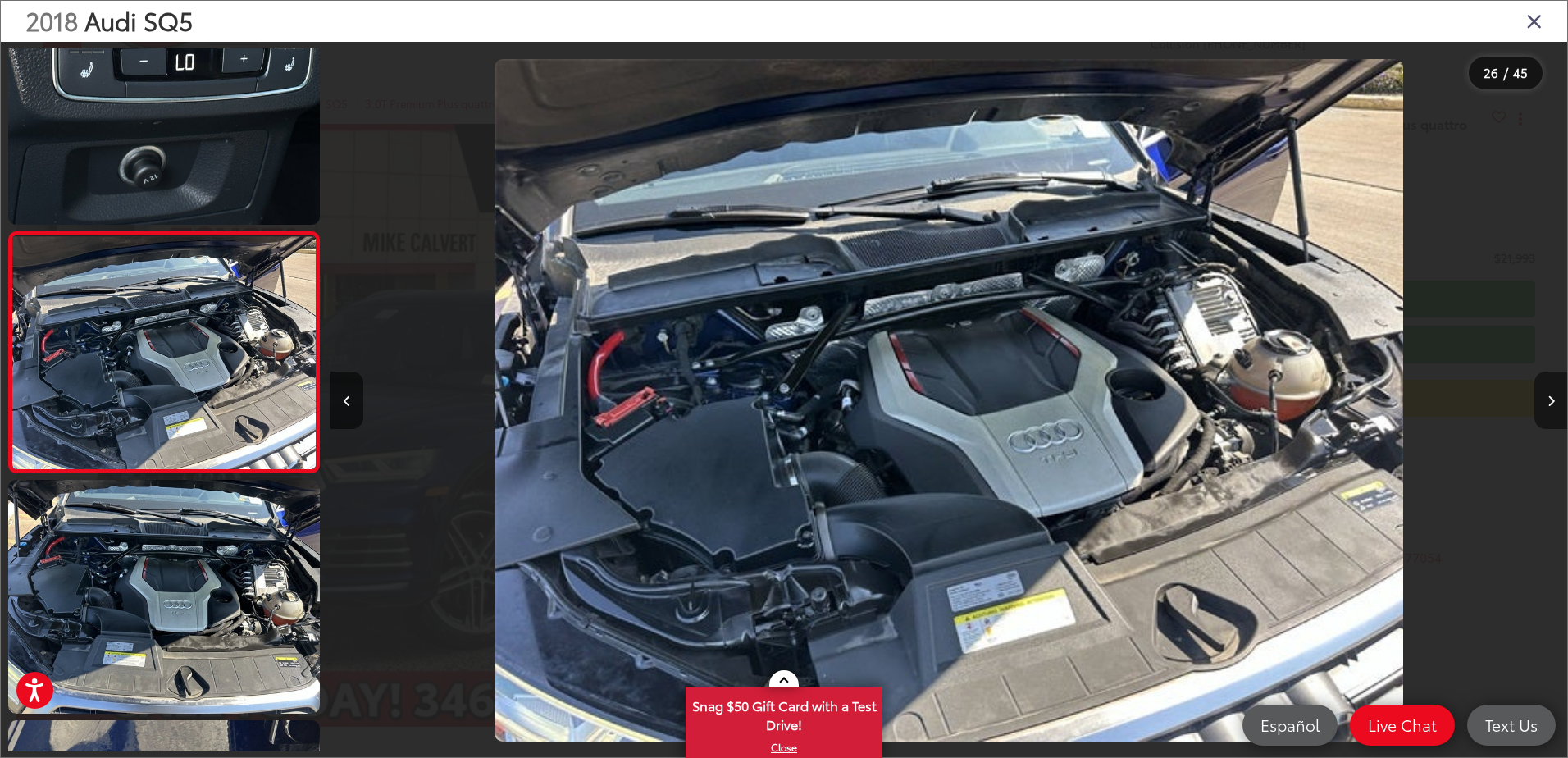
click at [1542, 394] on button "Next image" at bounding box center [1550, 400] width 33 height 57
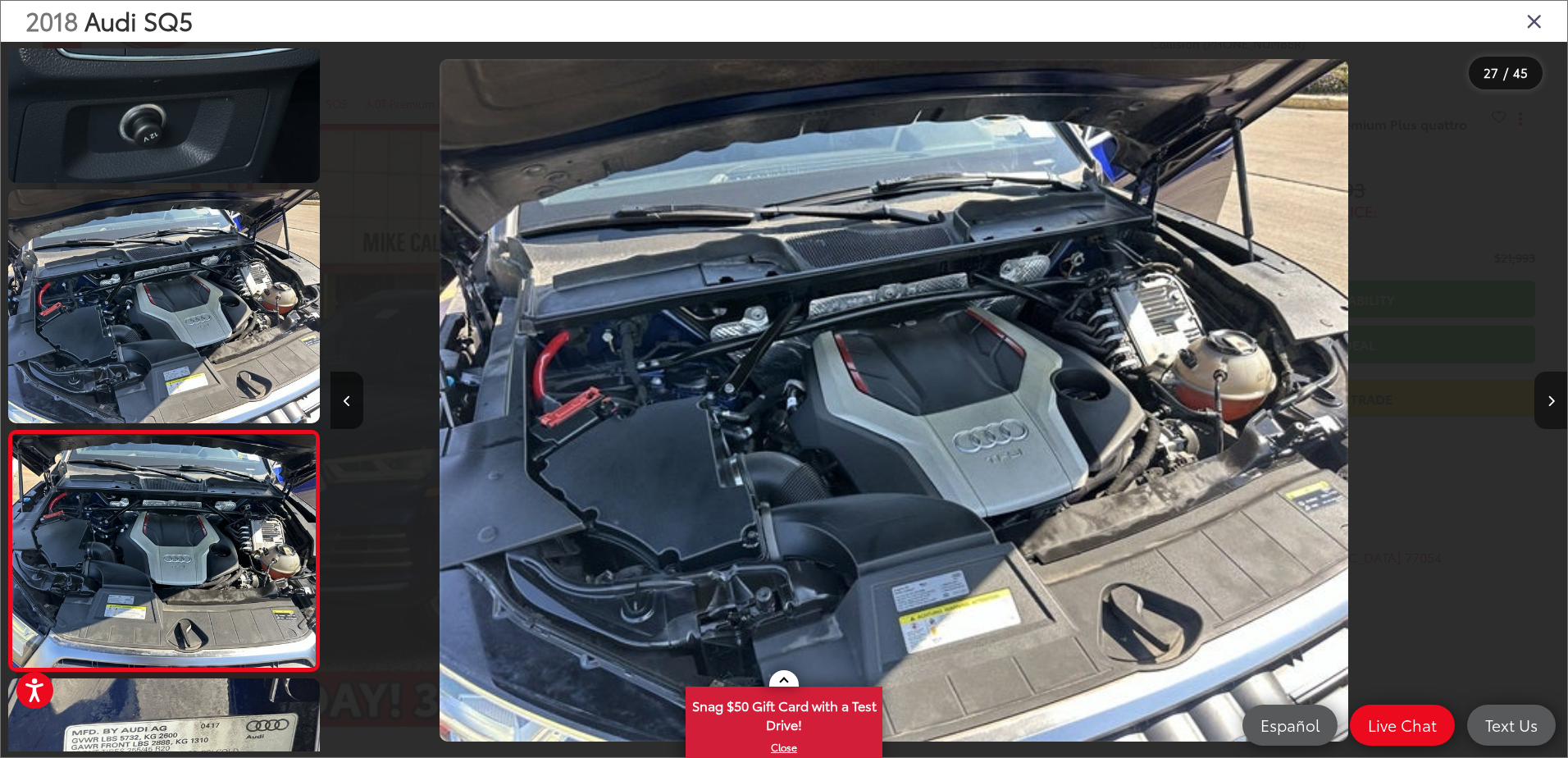
click at [1542, 394] on button "Next image" at bounding box center [1550, 400] width 33 height 57
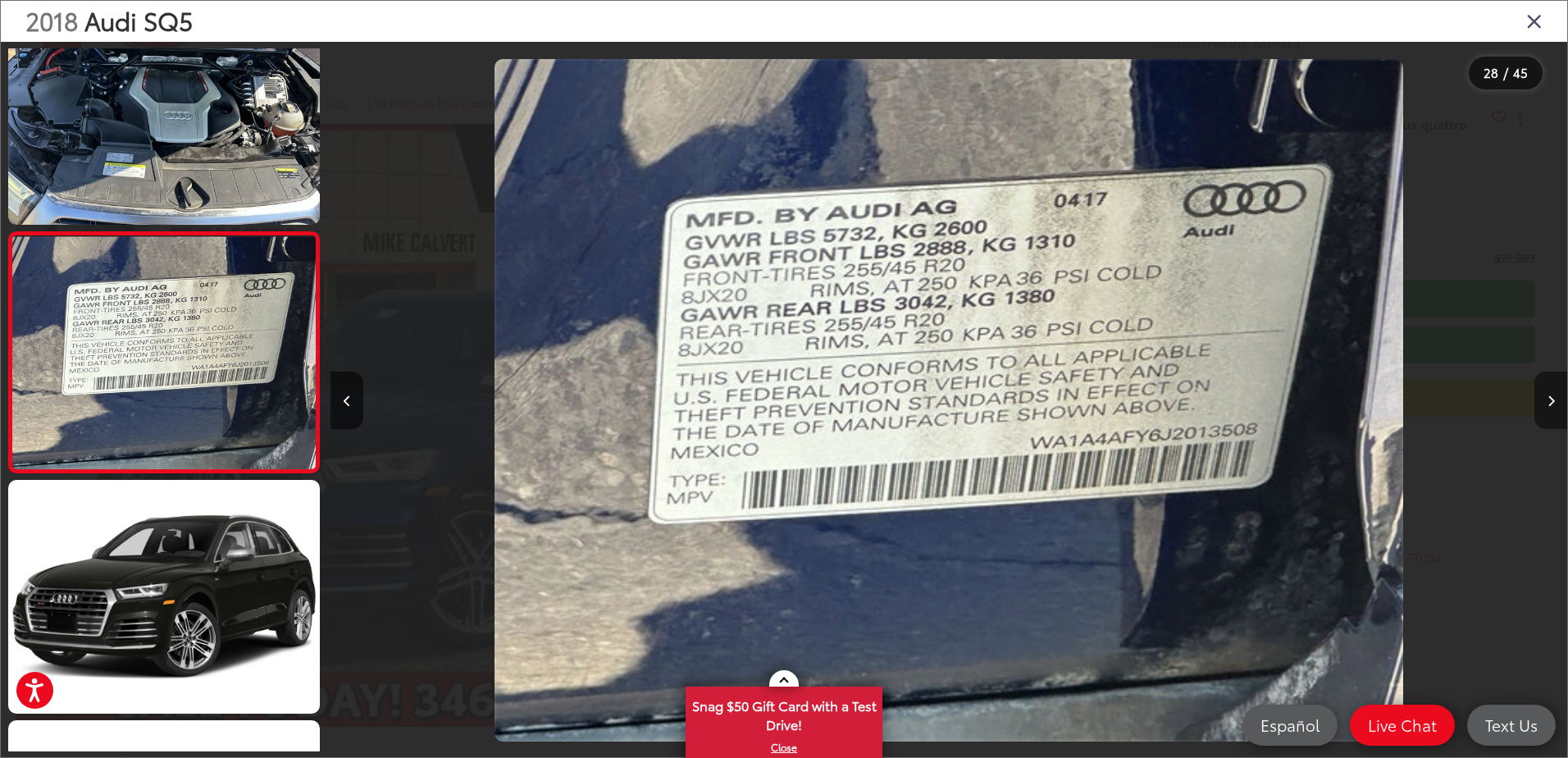
click at [1542, 394] on button "Next image" at bounding box center [1550, 400] width 33 height 57
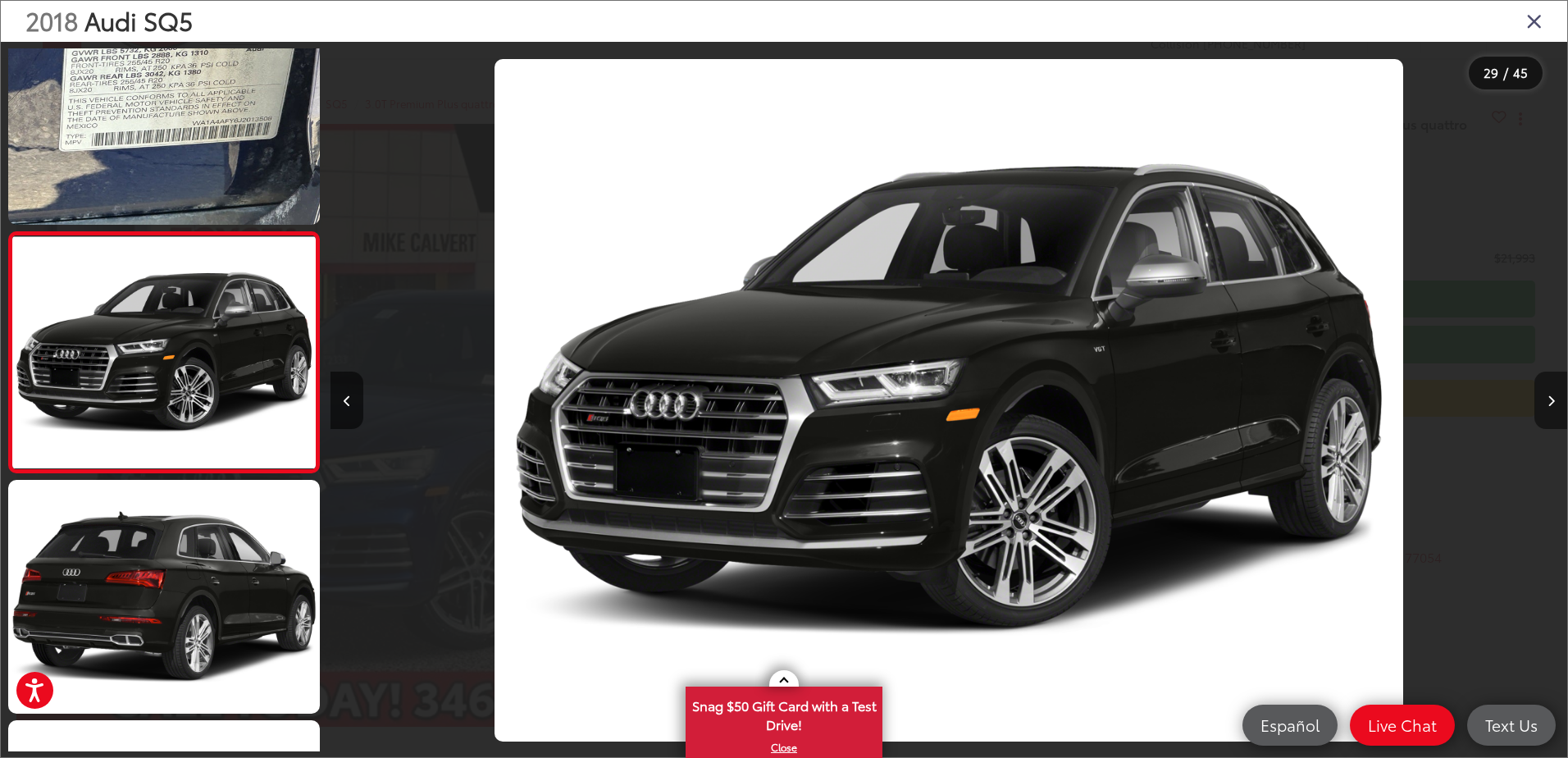
click at [1542, 394] on button "Next image" at bounding box center [1550, 400] width 33 height 57
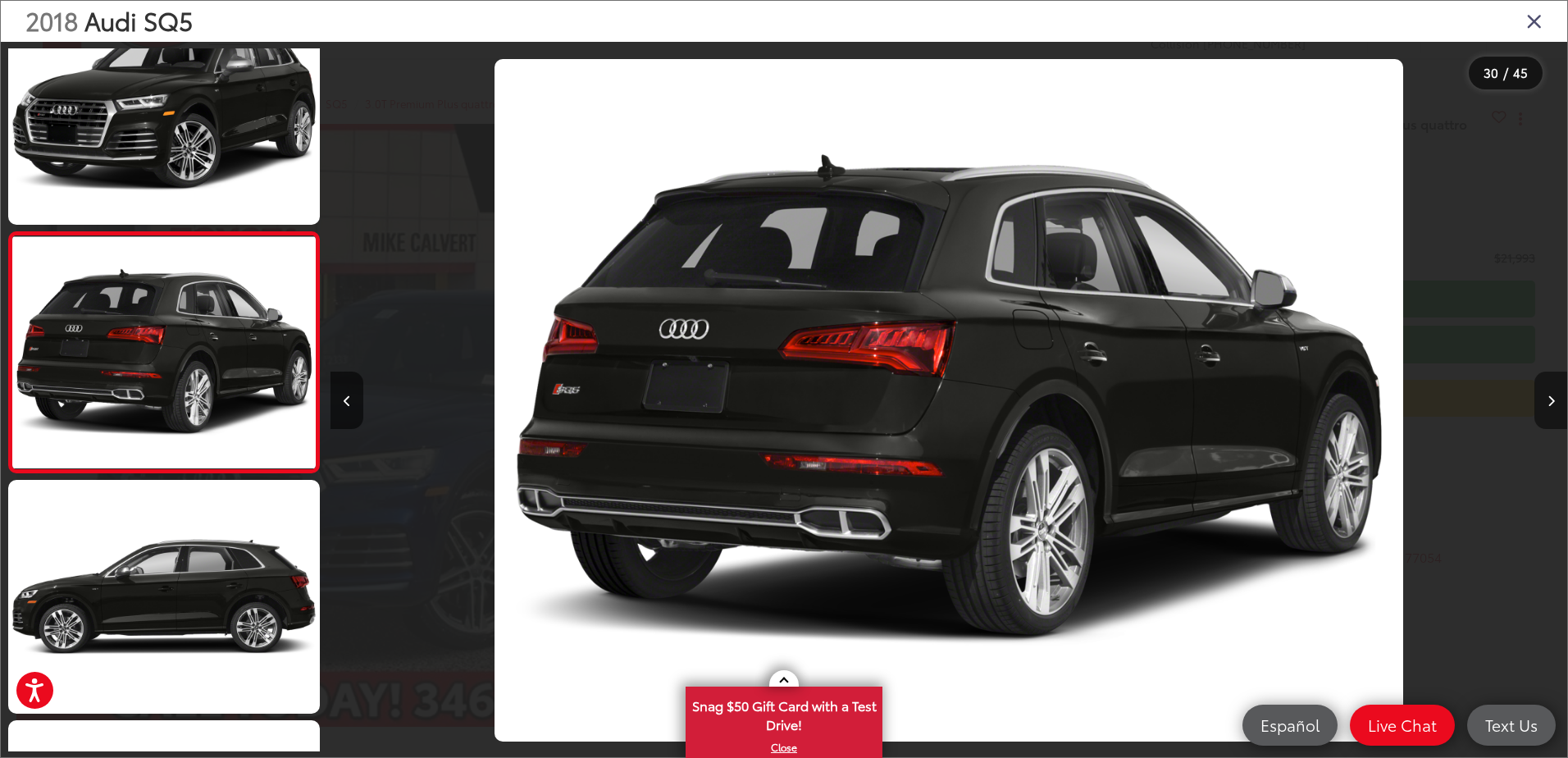
click at [1542, 394] on button "Next image" at bounding box center [1550, 400] width 33 height 57
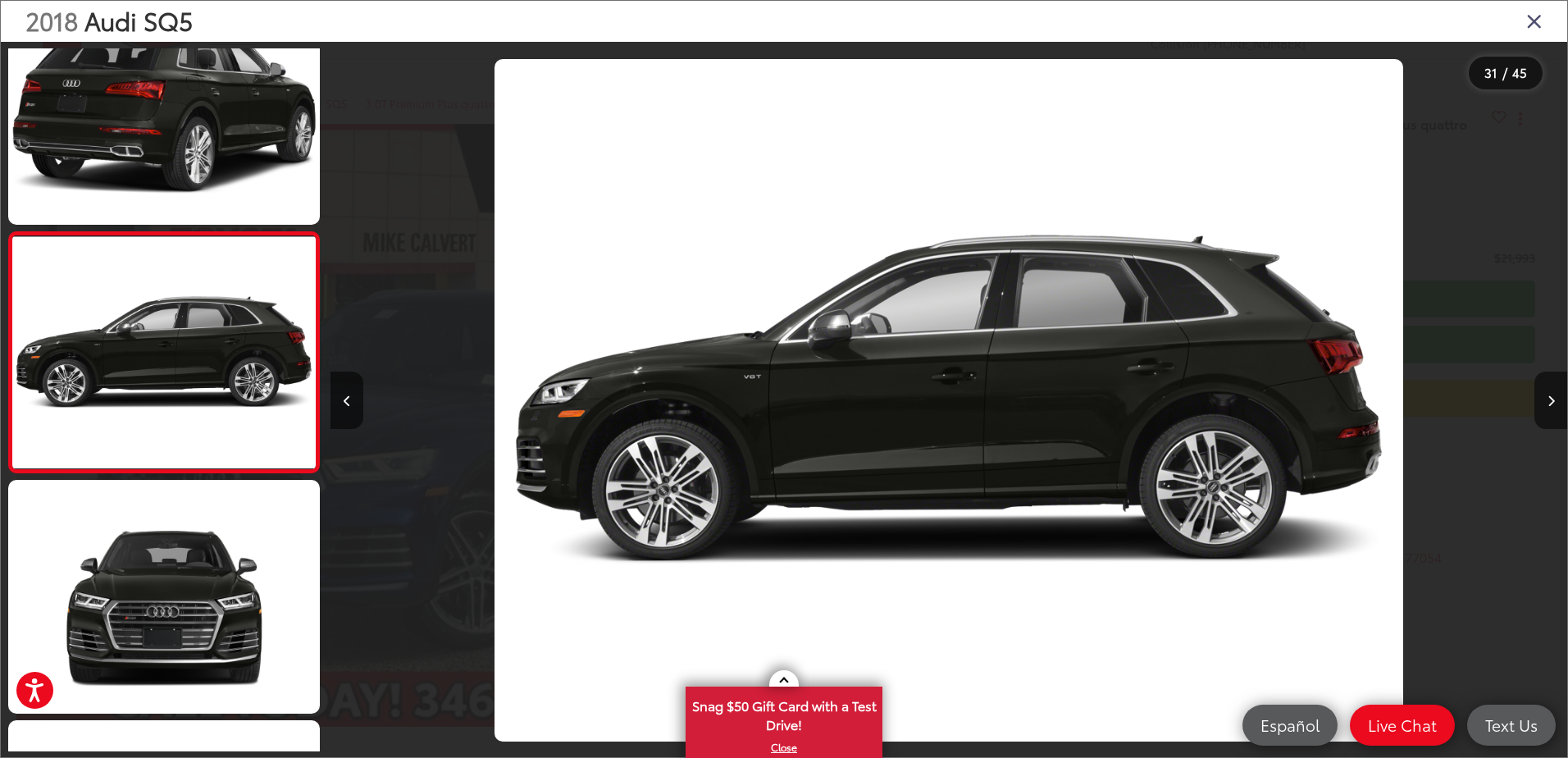
click at [1531, 17] on icon "Close gallery" at bounding box center [1534, 20] width 16 height 21
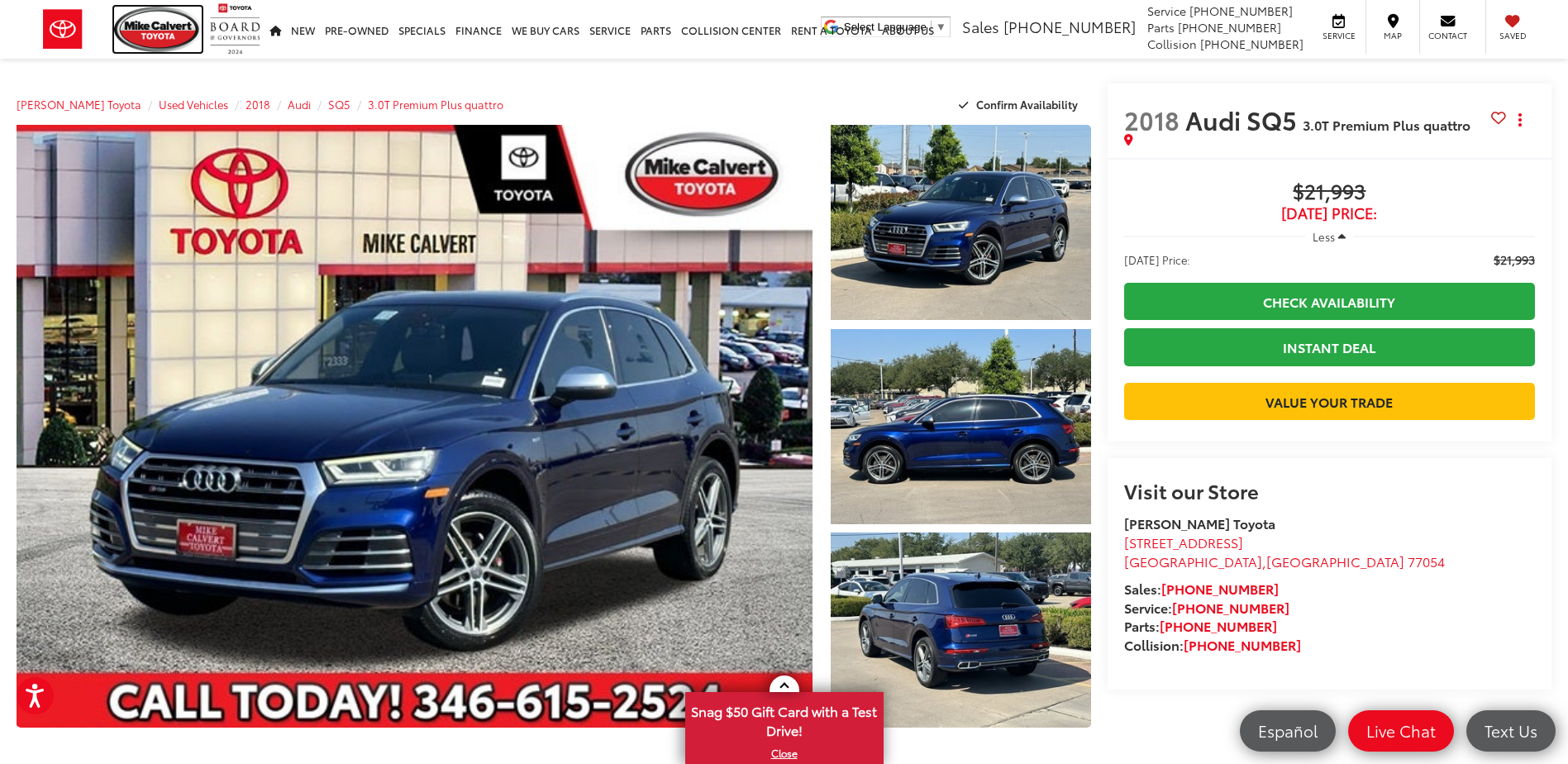
click at [131, 20] on img at bounding box center [158, 29] width 88 height 46
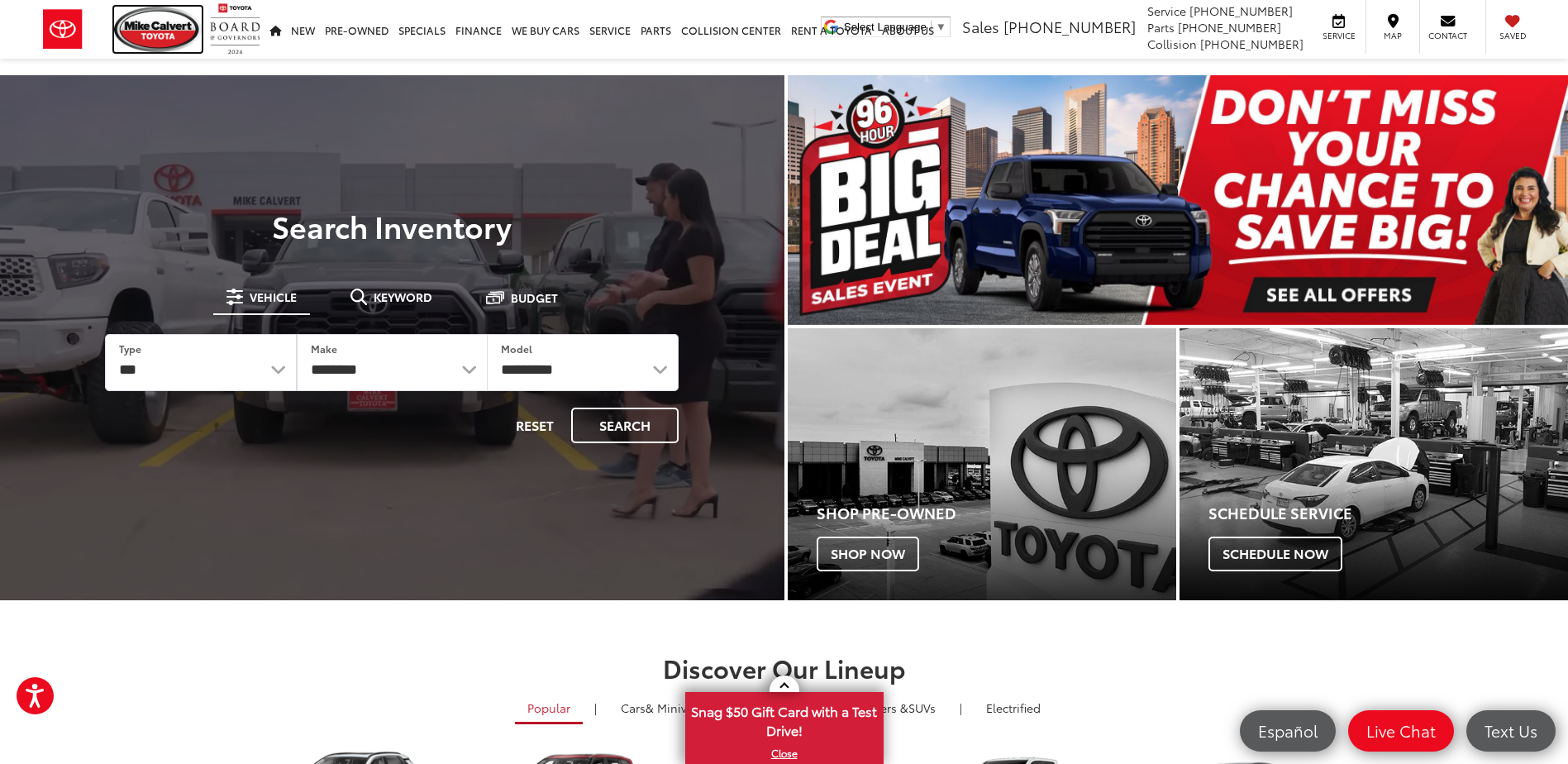
click at [166, 27] on img at bounding box center [158, 29] width 88 height 46
